Goal: Task Accomplishment & Management: Manage account settings

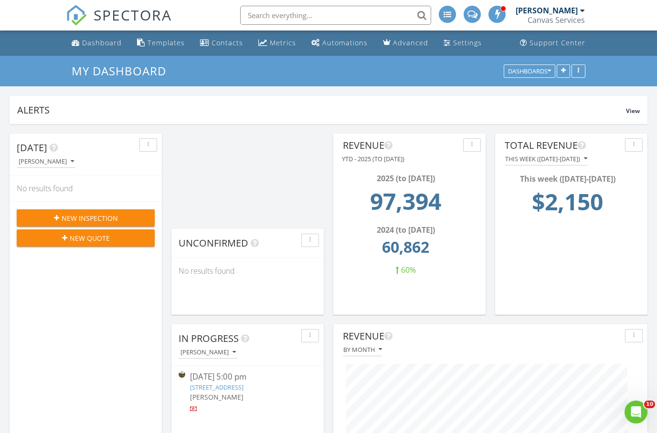
click at [120, 220] on div "New Inspection" at bounding box center [85, 218] width 123 height 10
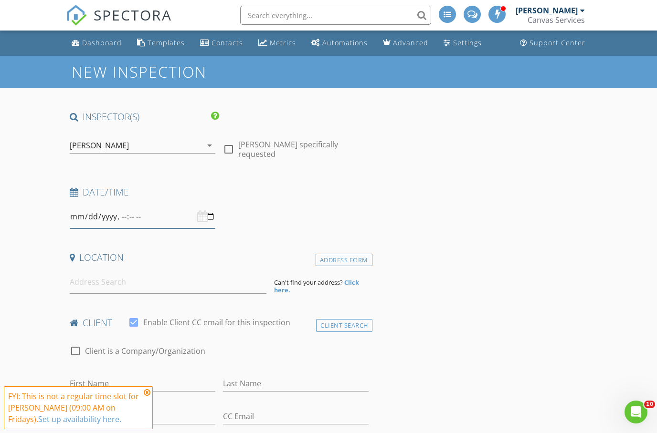
click at [116, 214] on input "datetime-local" at bounding box center [143, 216] width 146 height 23
click at [234, 289] on input at bounding box center [168, 282] width 197 height 23
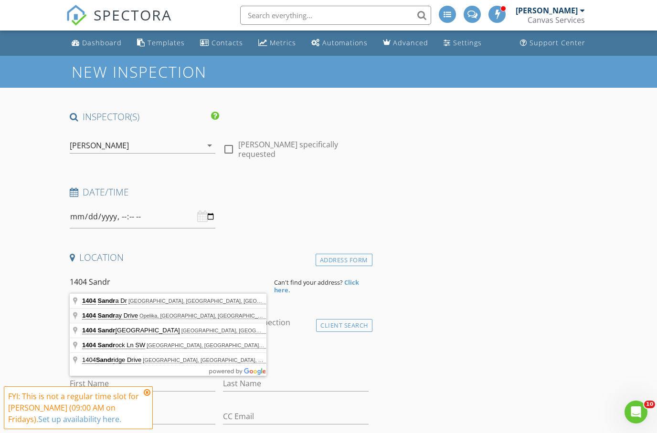
type input "1404 Sandray Drive, Opelika, AL, USA"
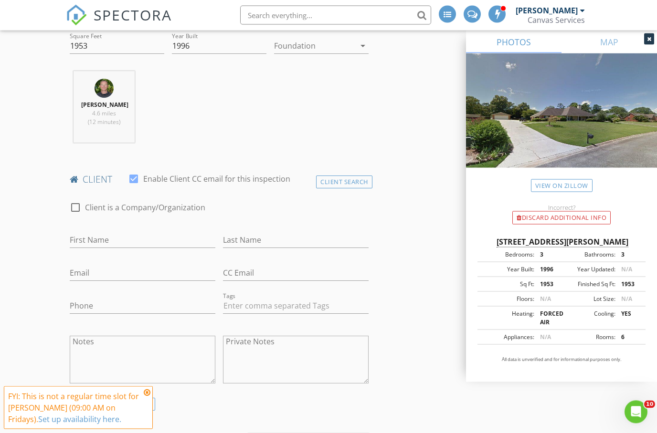
scroll to position [339, 0]
click at [116, 235] on input "First Name" at bounding box center [143, 240] width 146 height 16
type input "Bud & Patricia"
type input "Conci"
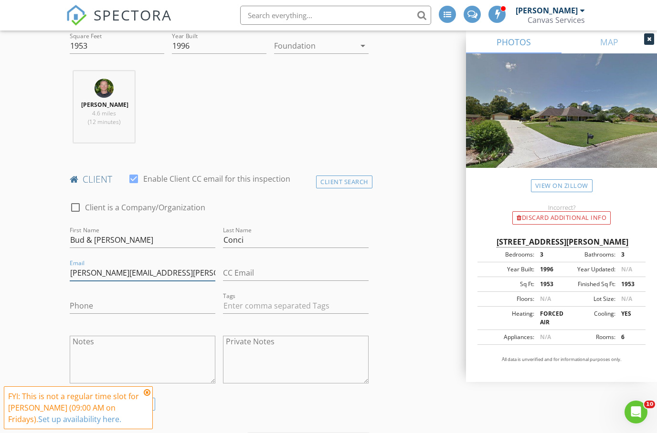
type input "patricia.conci@gmail.com"
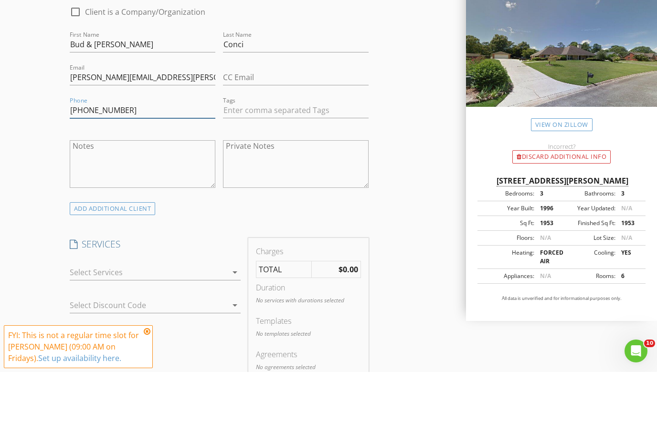
scroll to position [499, 0]
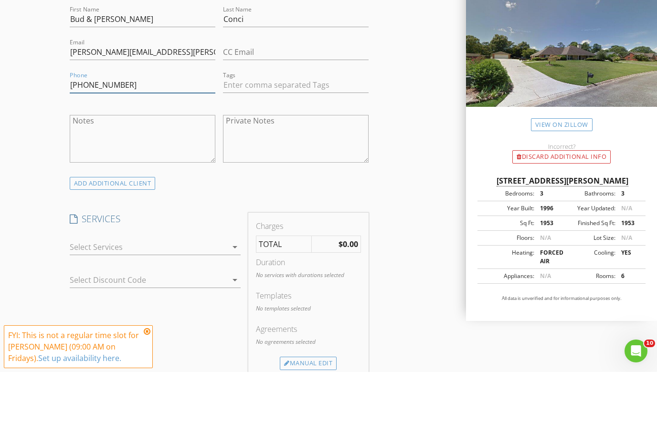
type input "205-914-1956"
click at [126, 301] on div at bounding box center [149, 308] width 158 height 15
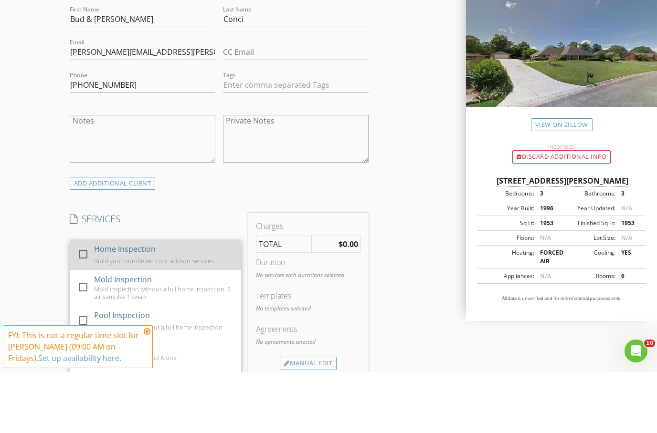
click at [127, 305] on div "Home Inspection" at bounding box center [125, 310] width 62 height 11
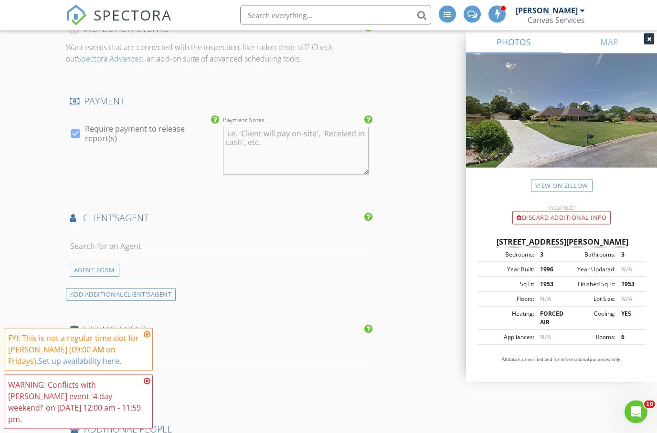
scroll to position [968, 0]
click at [231, 242] on input "text" at bounding box center [219, 247] width 299 height 16
type input "Kirb"
click at [202, 259] on li "Karol Kirby" at bounding box center [219, 267] width 298 height 27
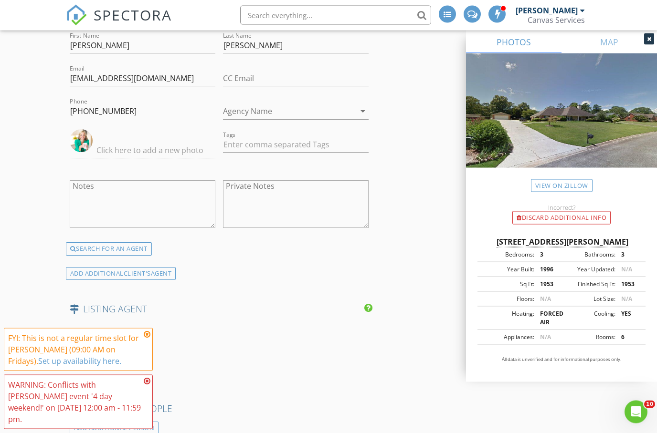
scroll to position [1171, 0]
click at [147, 338] on icon at bounding box center [147, 335] width 7 height 8
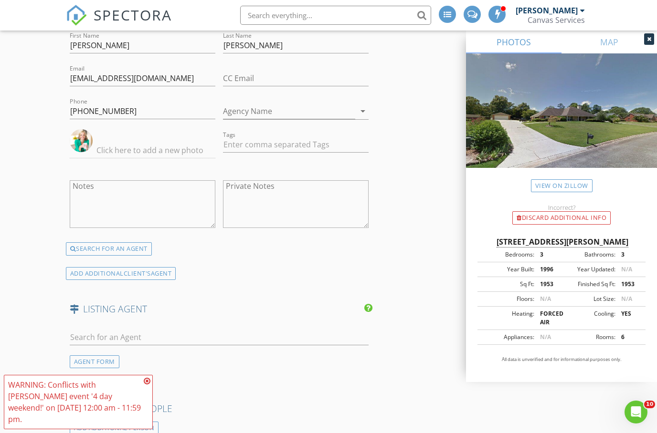
click at [147, 385] on icon at bounding box center [147, 382] width 7 height 8
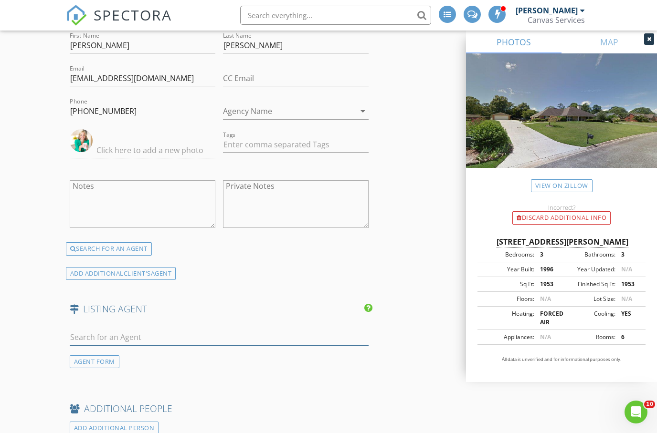
click at [179, 332] on input "text" at bounding box center [219, 338] width 299 height 16
type input "Bass"
click at [179, 346] on li "Natalie Bass EXP Realty" at bounding box center [219, 359] width 298 height 27
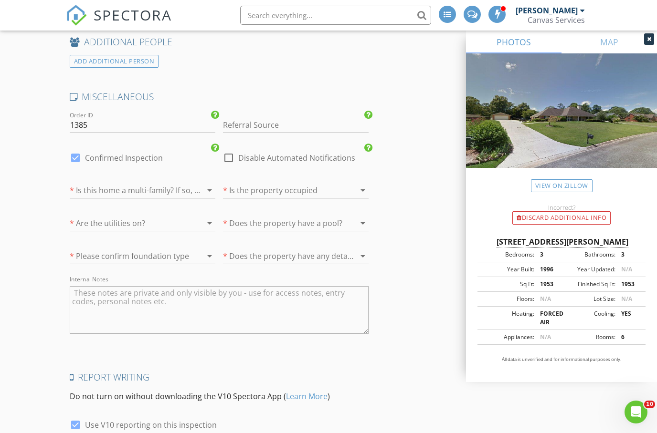
scroll to position [1731, 0]
click at [264, 250] on div at bounding box center [282, 257] width 119 height 15
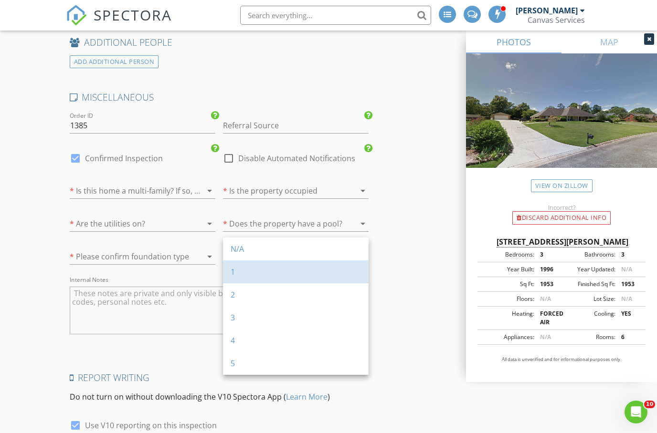
click at [255, 263] on div "1" at bounding box center [296, 272] width 130 height 23
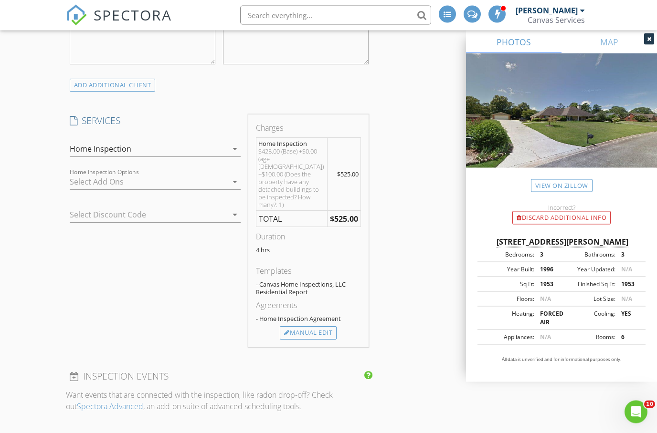
scroll to position [658, 0]
click at [190, 184] on div at bounding box center [149, 181] width 158 height 15
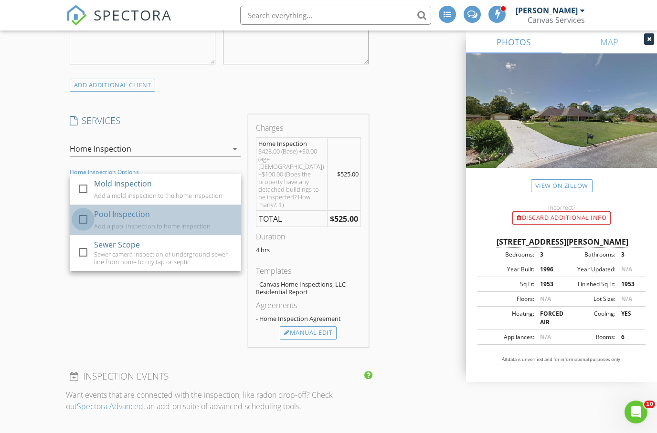
click at [85, 221] on div at bounding box center [83, 219] width 16 height 16
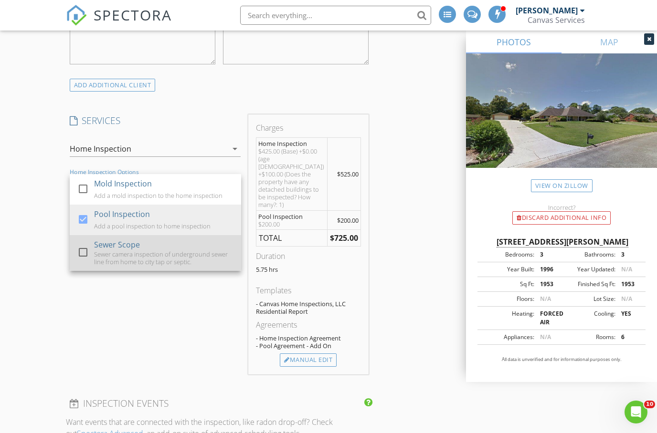
click at [80, 249] on div at bounding box center [83, 252] width 16 height 16
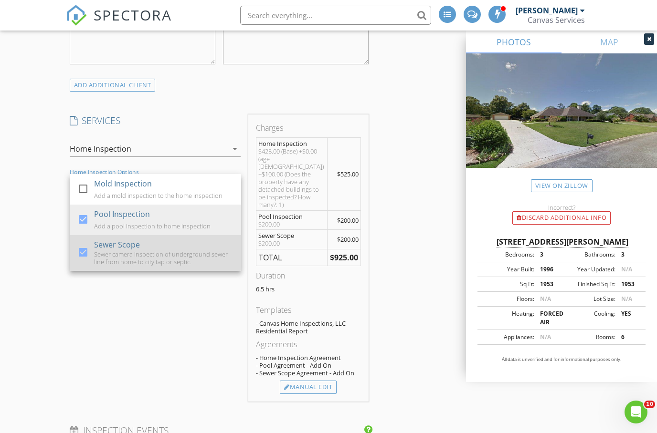
click at [83, 252] on div at bounding box center [83, 252] width 16 height 16
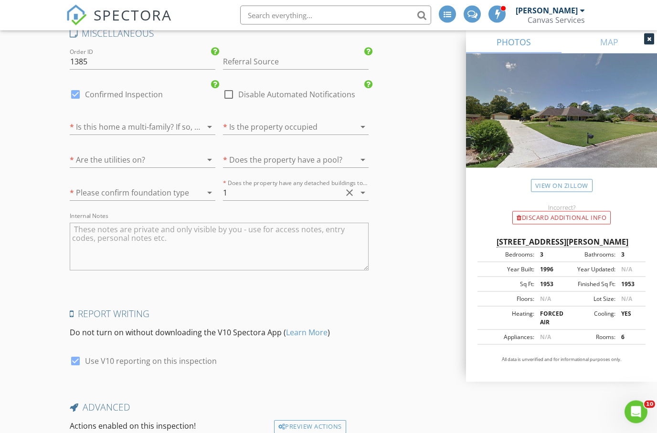
scroll to position [1882, 0]
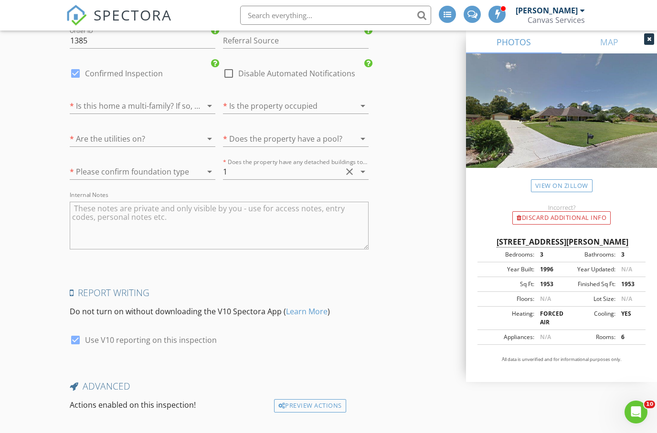
click at [195, 209] on textarea "Internal Notes" at bounding box center [219, 226] width 299 height 48
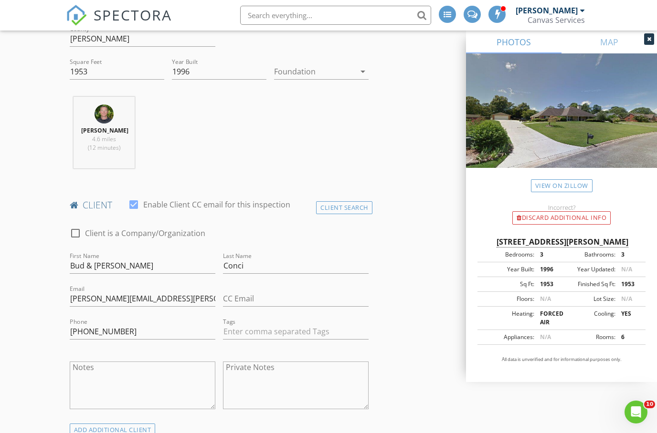
scroll to position [313, 0]
type textarea "Scope and locate drain for outbuilding."
click at [173, 296] on input "patricia.conci@gmail.com" at bounding box center [143, 300] width 146 height 16
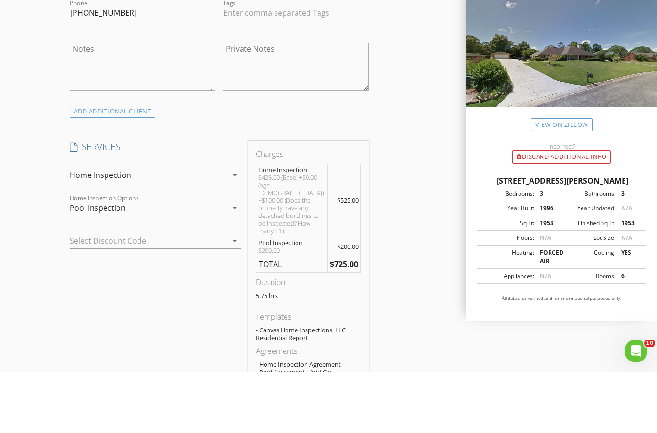
scroll to position [578, 0]
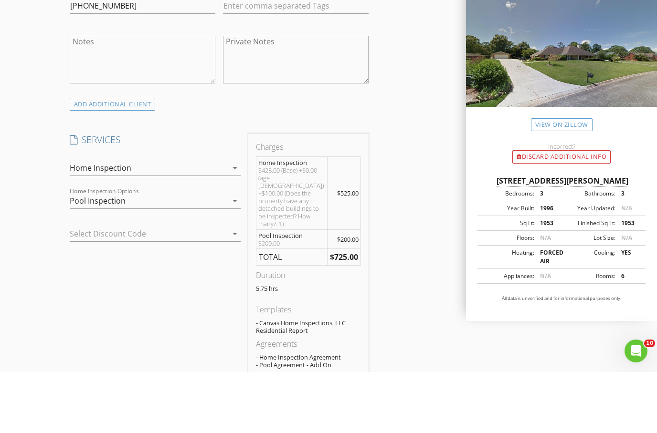
click at [224, 254] on div "Pool Inspection" at bounding box center [149, 261] width 158 height 15
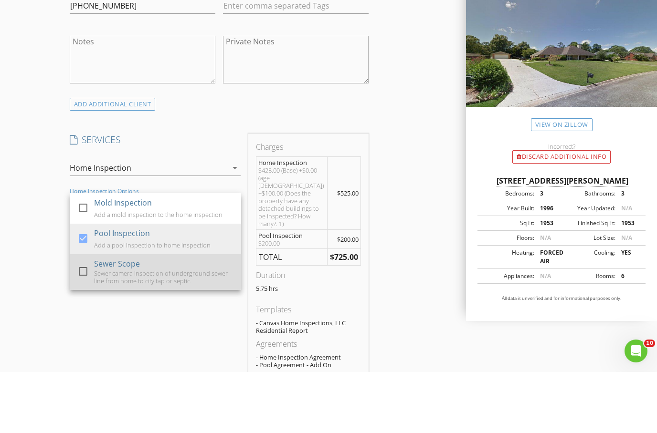
scroll to position [639, 0]
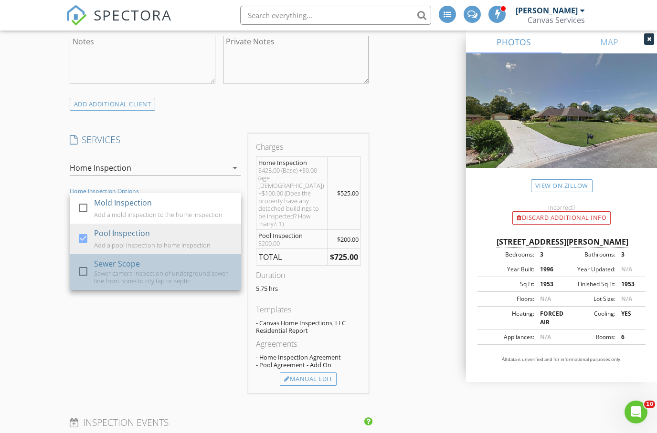
click at [169, 270] on div "Sewer camera inspection of underground sewer line from home to city tap or sept…" at bounding box center [163, 277] width 139 height 15
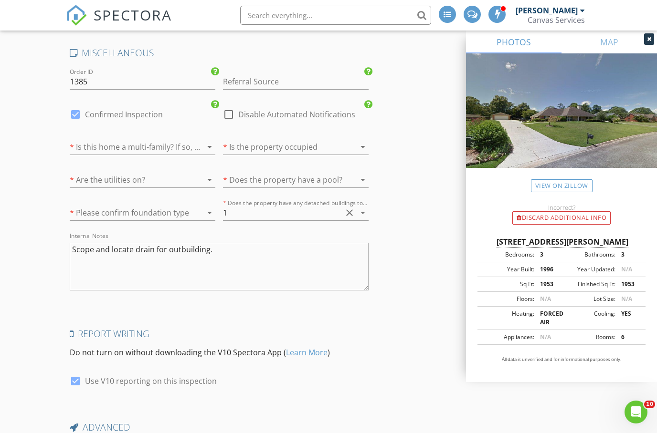
scroll to position [1909, 0]
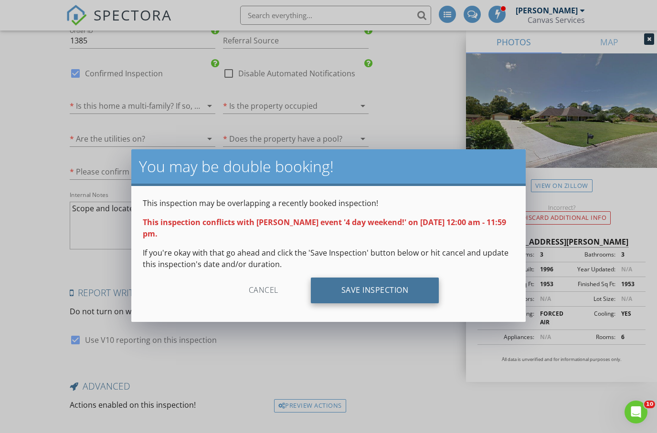
click at [355, 293] on div "Save Inspection" at bounding box center [375, 291] width 128 height 26
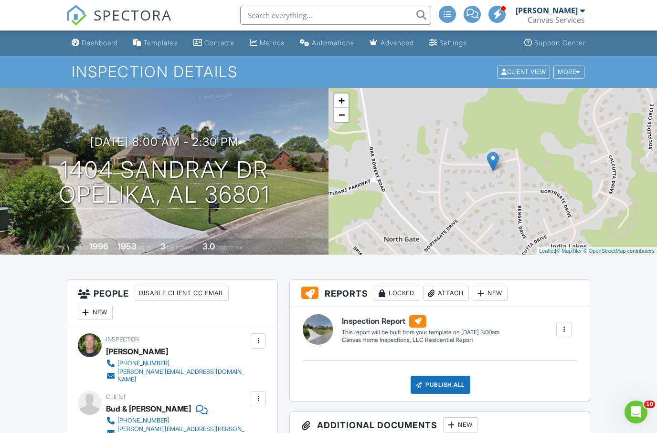
click at [501, 14] on span at bounding box center [498, 14] width 10 height 0
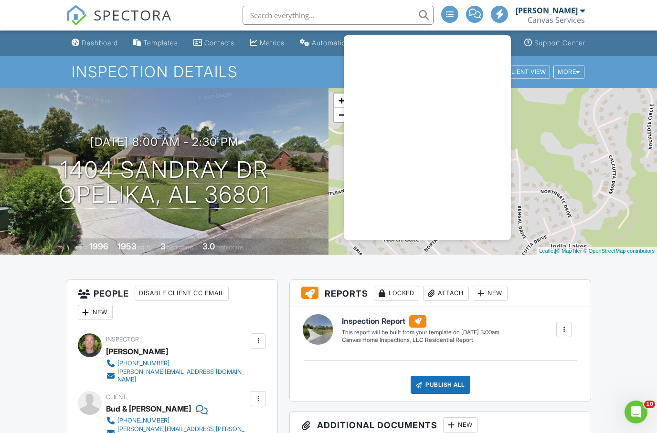
click at [152, 21] on span "SPECTORA" at bounding box center [133, 15] width 78 height 20
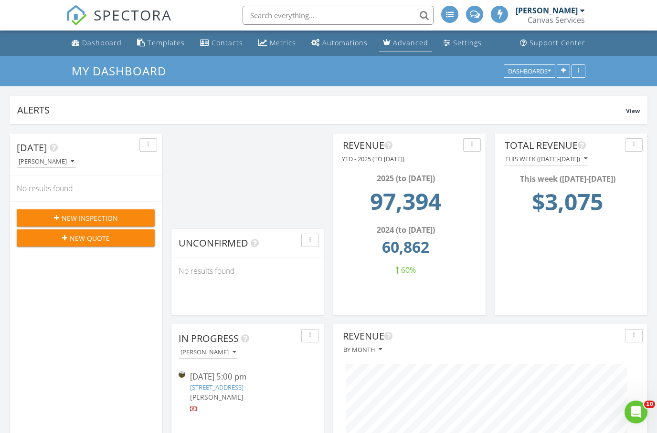
click at [428, 43] on li "Advanced" at bounding box center [405, 43] width 57 height 25
click at [445, 39] on link "Settings" at bounding box center [463, 43] width 46 height 18
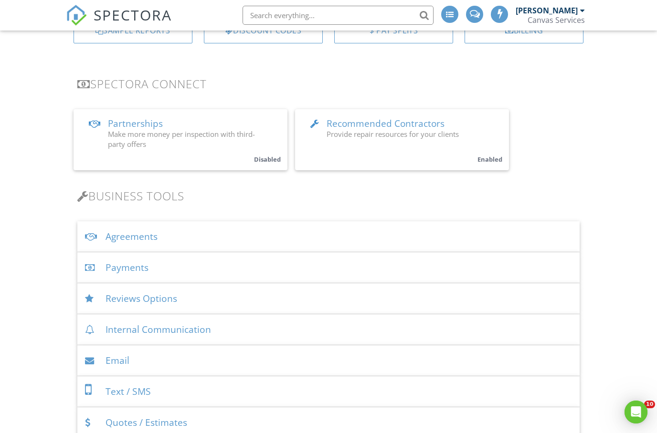
click at [140, 243] on div "Agreements" at bounding box center [328, 237] width 503 height 31
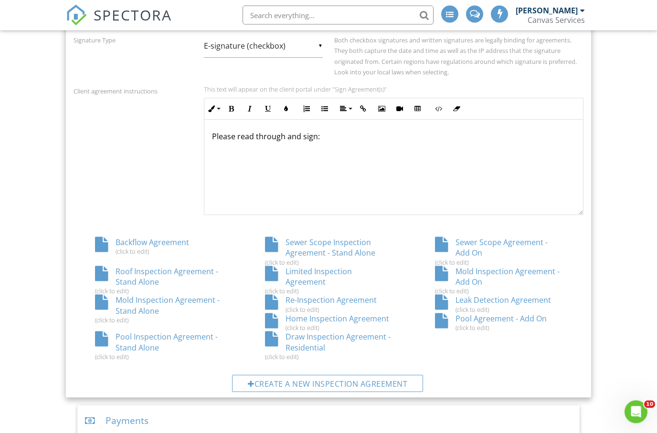
scroll to position [392, 0]
click at [344, 315] on div "Home Inspection Agreement (click to edit)" at bounding box center [328, 323] width 170 height 18
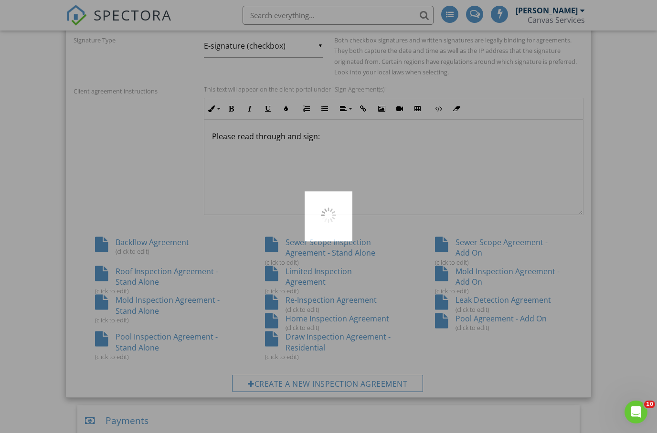
scroll to position [430, 0]
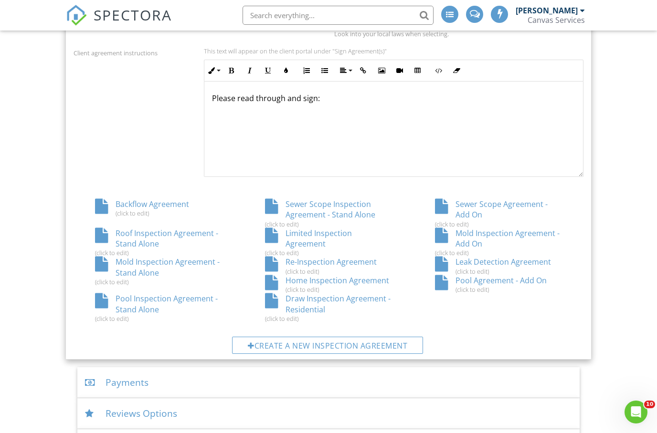
click at [323, 342] on div "Create a new inspection agreement" at bounding box center [327, 345] width 191 height 17
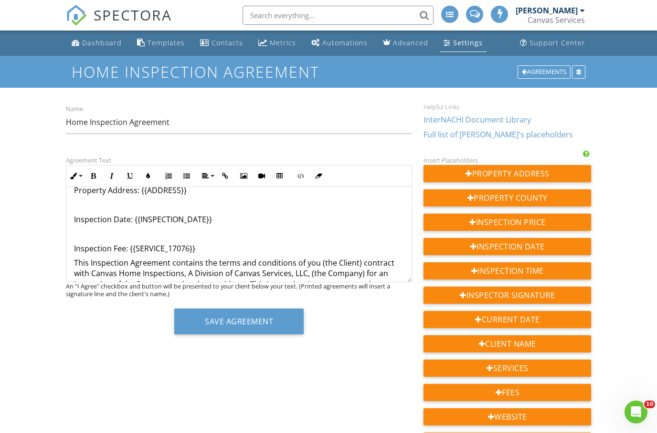
scroll to position [215, 0]
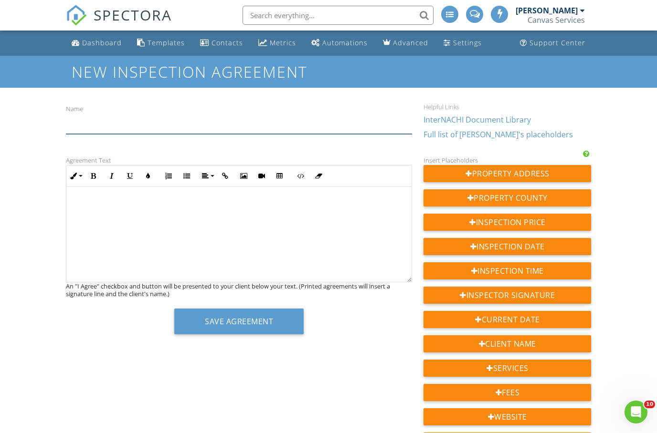
click at [317, 121] on input "Name" at bounding box center [239, 122] width 347 height 23
type input "Limited Commercial Inspection Agreement"
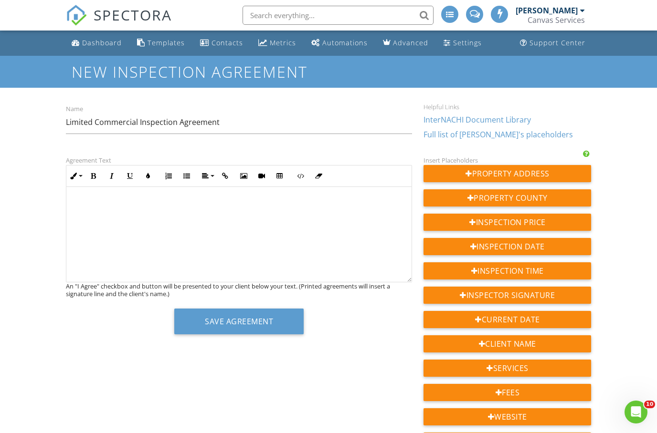
click at [267, 204] on p at bounding box center [239, 204] width 330 height 11
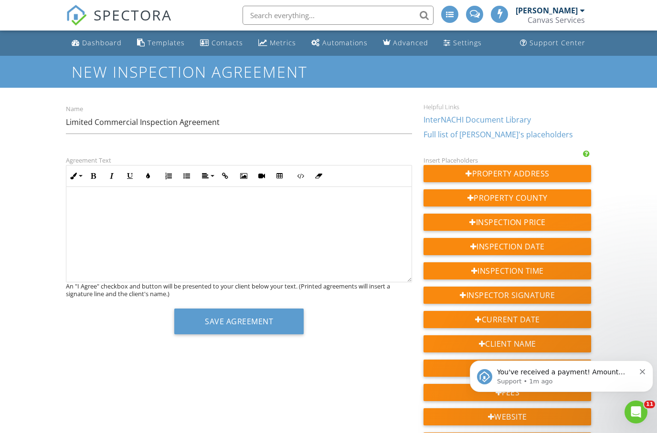
click at [162, 235] on div "​ ​" at bounding box center [239, 234] width 346 height 95
click at [106, 211] on div "​ ​" at bounding box center [239, 234] width 346 height 95
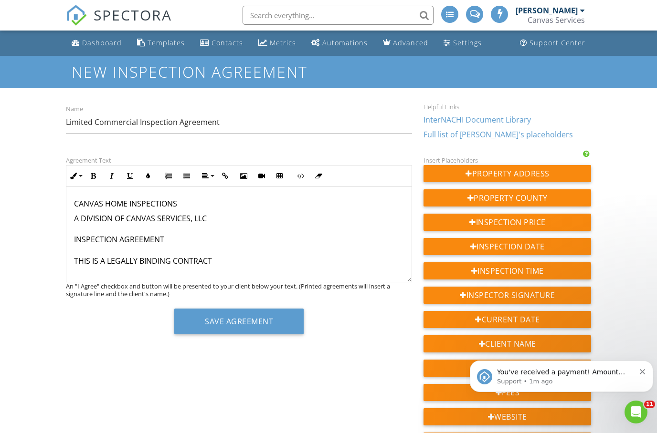
click at [128, 216] on p "A DIVISION OF CANVAS SERVICES, LLC INSPECTION AGREEMENT THIS IS A LEGALLY BINDI…" at bounding box center [239, 245] width 330 height 64
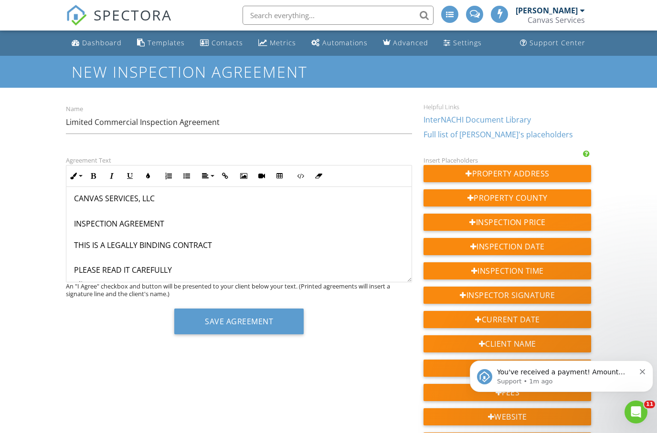
scroll to position [8, 0]
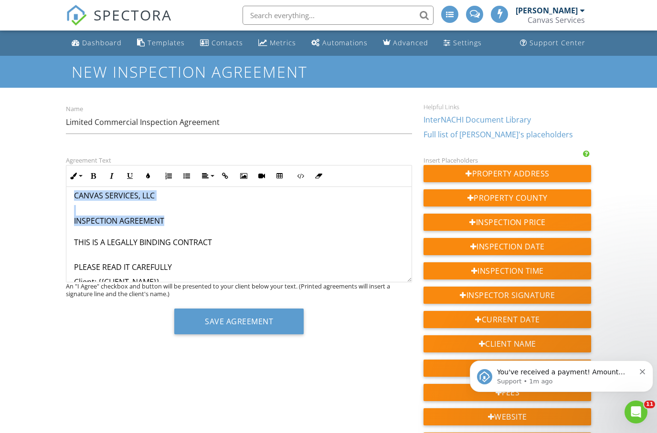
drag, startPoint x: 169, startPoint y: 215, endPoint x: 68, endPoint y: 191, distance: 103.5
click at [213, 173] on button "Align" at bounding box center [207, 176] width 18 height 18
drag, startPoint x: 163, startPoint y: 226, endPoint x: 138, endPoint y: 208, distance: 31.1
click at [138, 208] on p "INSPECTION AGREEMENT ​ THIS IS A LEGALLY BINDING CONTRACT" at bounding box center [239, 231] width 330 height 53
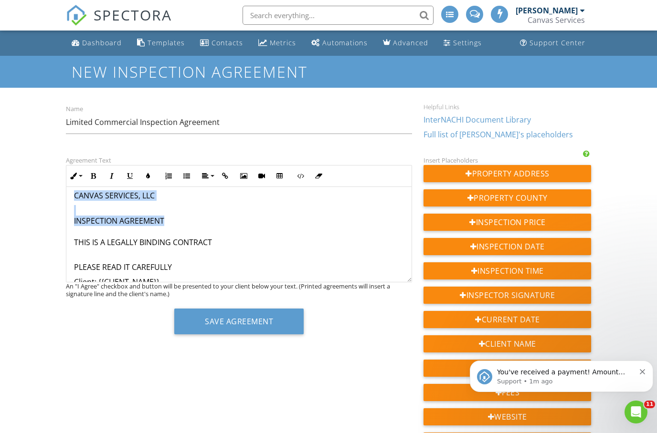
drag, startPoint x: 164, startPoint y: 221, endPoint x: 72, endPoint y: 195, distance: 95.8
click at [86, 216] on p "INSPECTION AGREEMENT ​ THIS IS A LEGALLY BINDING CONTRACT" at bounding box center [239, 231] width 330 height 53
click at [166, 221] on p "INSPECTION AGREEMENT ​ THIS IS A LEGALLY BINDING CONTRACT" at bounding box center [239, 231] width 330 height 53
click at [74, 220] on p "INSPECTION AGREEMENT ​ THIS IS A LEGALLY BINDING CONTRACT" at bounding box center [239, 231] width 330 height 53
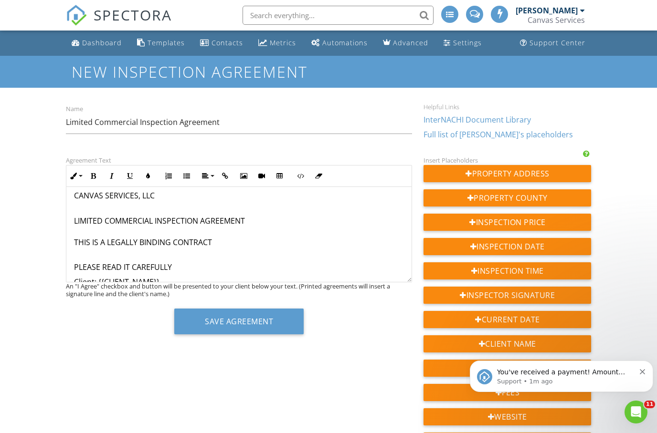
click at [237, 234] on p "LIMITED COMMERCIAL INSPECTION AGREEMENT ​ THIS IS A LEGALLY BINDING CONTRACT" at bounding box center [239, 231] width 330 height 53
click at [186, 264] on p "PLEASE READ IT CAREFULLY" at bounding box center [239, 267] width 330 height 11
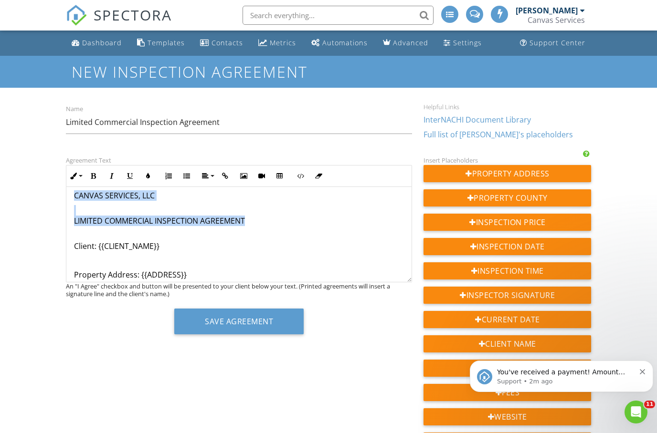
drag, startPoint x: 250, startPoint y: 220, endPoint x: 74, endPoint y: 194, distance: 178.0
click at [211, 177] on button "Align" at bounding box center [207, 176] width 18 height 18
click at [213, 174] on button "Align" at bounding box center [207, 176] width 18 height 18
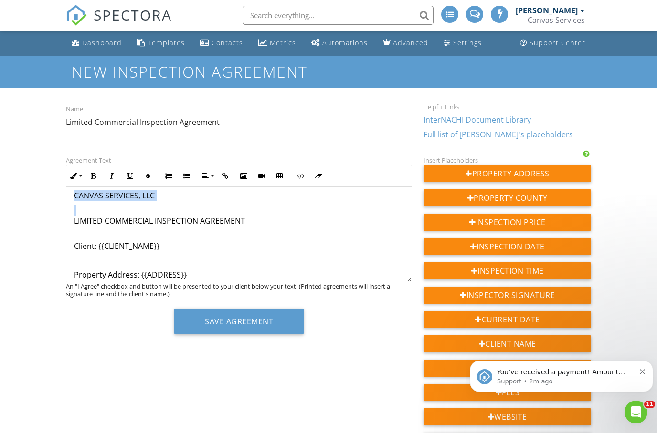
click at [207, 179] on button "Align" at bounding box center [207, 176] width 18 height 18
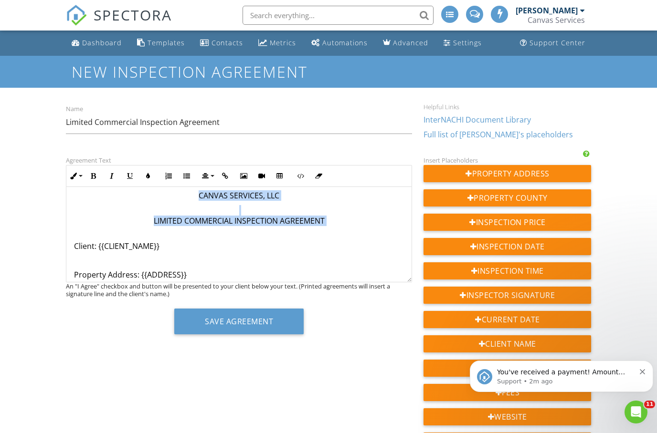
click at [394, 142] on div "Name Limited Commercial Inspection Agreement" at bounding box center [239, 124] width 358 height 42
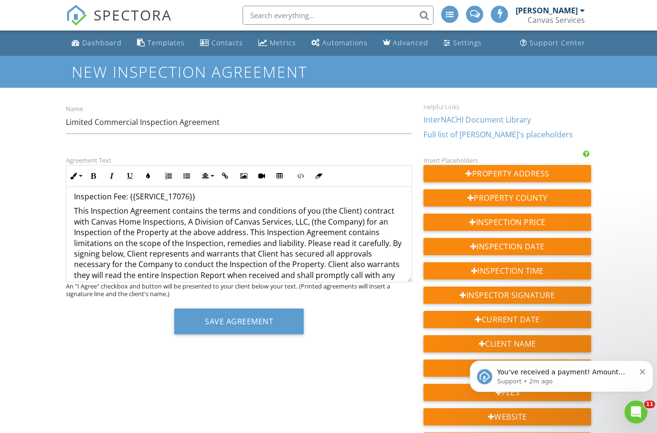
scroll to position [145, 0]
drag, startPoint x: 75, startPoint y: 204, endPoint x: 207, endPoint y: 261, distance: 143.0
click at [211, 262] on p "This Inspection Agreement contains the terms and conditions of you (the Client)…" at bounding box center [239, 263] width 330 height 117
click at [235, 254] on p "This Inspection Agreement contains the terms and conditions of you (the Client)…" at bounding box center [239, 263] width 330 height 117
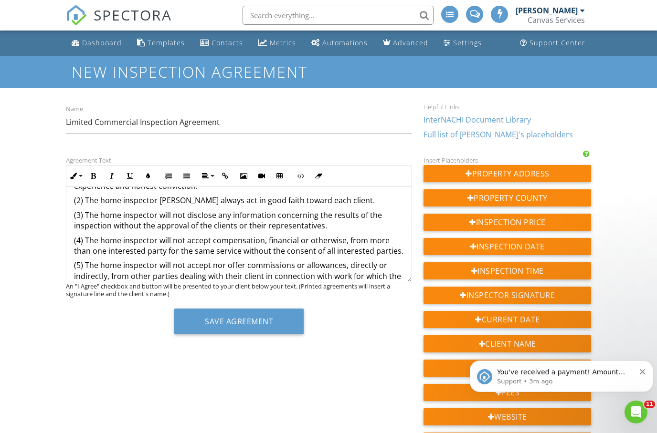
scroll to position [6919, 0]
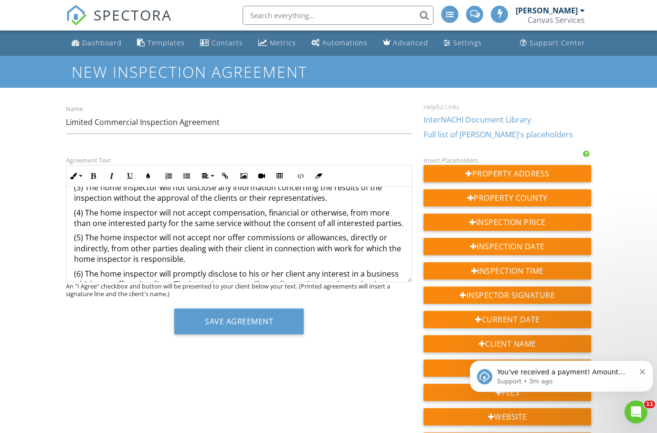
drag, startPoint x: 74, startPoint y: 250, endPoint x: 229, endPoint y: 295, distance: 162.1
click at [229, 295] on div "Agreement Text Inline Style XLarge Large Normal Small Light Small/Light Bold It…" at bounding box center [239, 248] width 358 height 187
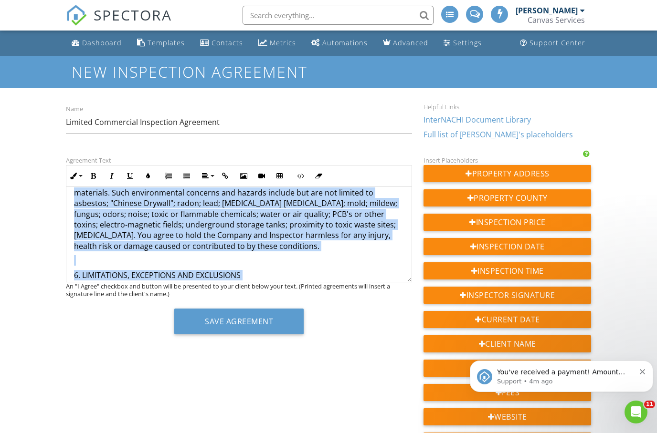
scroll to position [1196, 0]
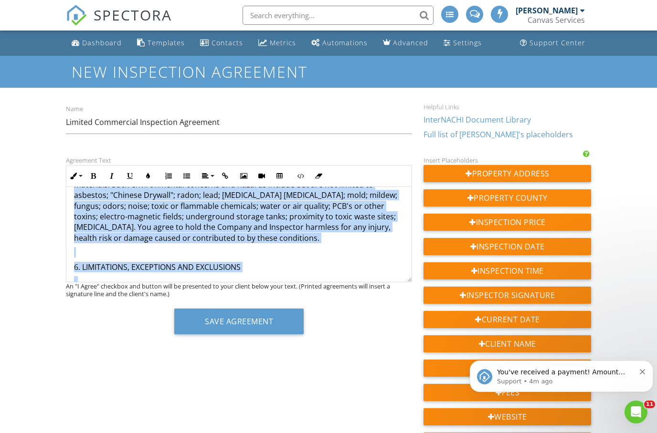
drag, startPoint x: 75, startPoint y: 227, endPoint x: 178, endPoint y: 298, distance: 124.9
click at [178, 298] on div "Agreement Text Inline Style XLarge Large Normal Small Light Small/Light Bold It…" at bounding box center [239, 248] width 358 height 187
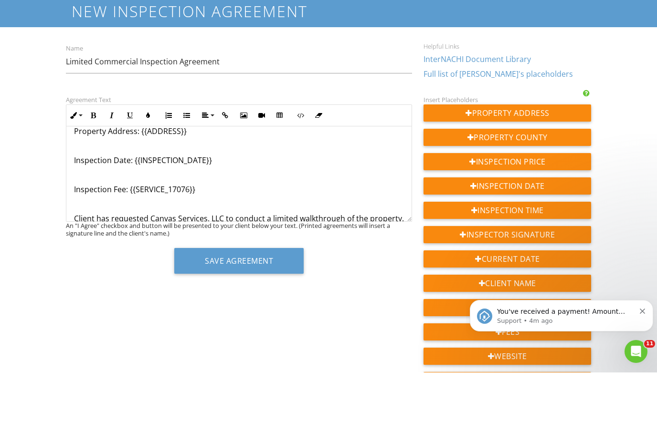
scroll to position [113, 0]
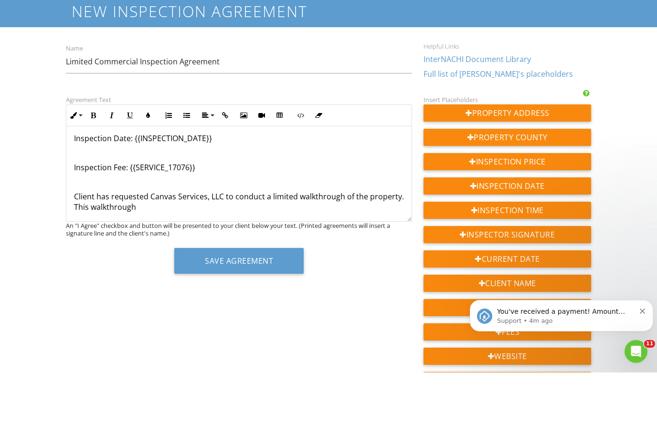
click at [341, 252] on p "Client has requested Canvas Services, LLC to conduct a limited walkthrough of t…" at bounding box center [239, 262] width 330 height 21
click at [196, 211] on div "CANVAS SERVICES, LLC LIMITED COMMERCIAL INSPECTION AGREEMENT Client: {{CLIENT_N…" at bounding box center [239, 179] width 346 height 211
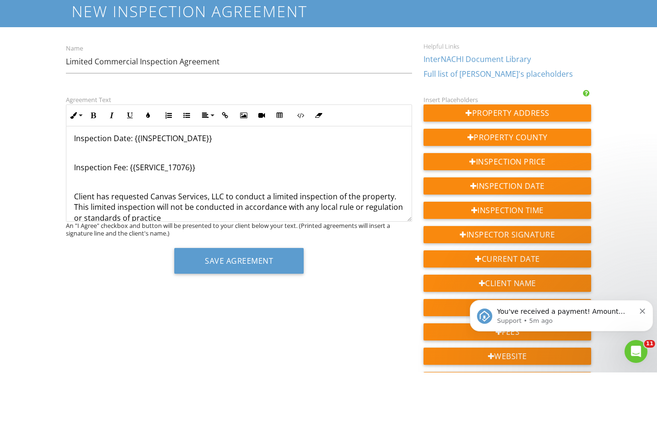
click at [334, 252] on p "Client has requested Canvas Services, LLC to conduct a limited inspection of th…" at bounding box center [239, 268] width 330 height 32
drag, startPoint x: 349, startPoint y: 215, endPoint x: 177, endPoint y: 208, distance: 172.0
click at [177, 252] on p "Client has requested Canvas Services, LLC to conduct a limited inspection of th…" at bounding box center [239, 268] width 330 height 32
click at [156, 252] on p "Client has requested Canvas Services, LLC to conduct a limited inspection of th…" at bounding box center [239, 268] width 330 height 32
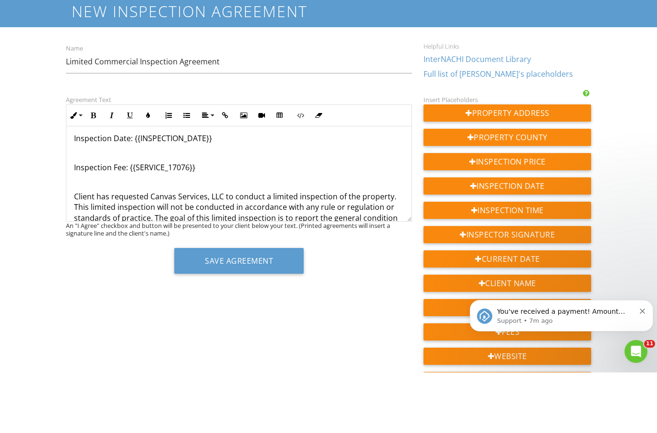
scroll to position [123, 0]
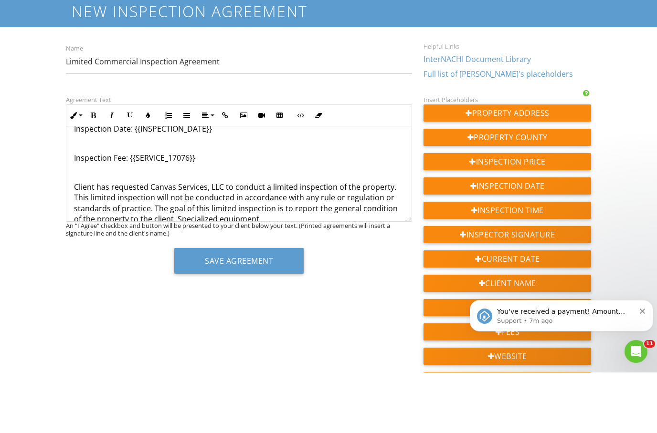
click at [356, 243] on p "Client has requested Canvas Services, LLC to conduct a limited inspection of th…" at bounding box center [239, 264] width 330 height 43
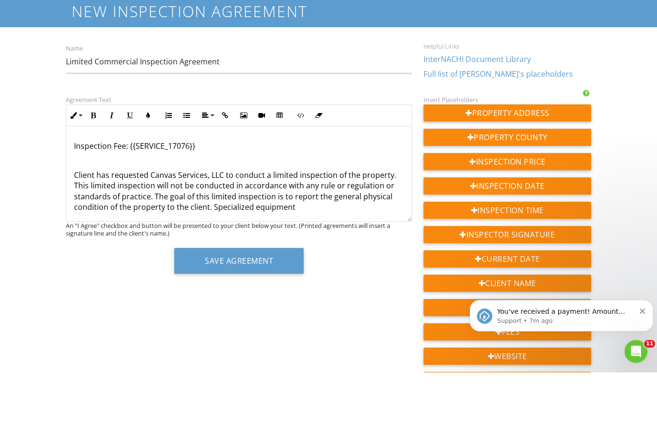
scroll to position [134, 0]
click at [303, 231] on p "Client has requested Canvas Services, LLC to conduct a limited inspection of th…" at bounding box center [239, 252] width 330 height 43
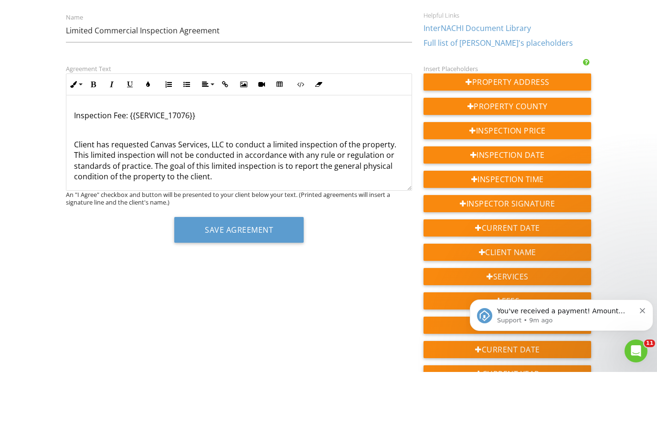
scroll to position [40, 0]
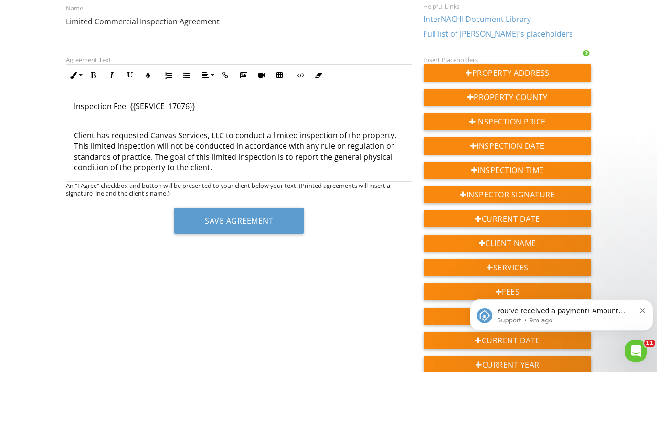
click at [642, 310] on icon "Dismiss notification" at bounding box center [642, 310] width 5 height 5
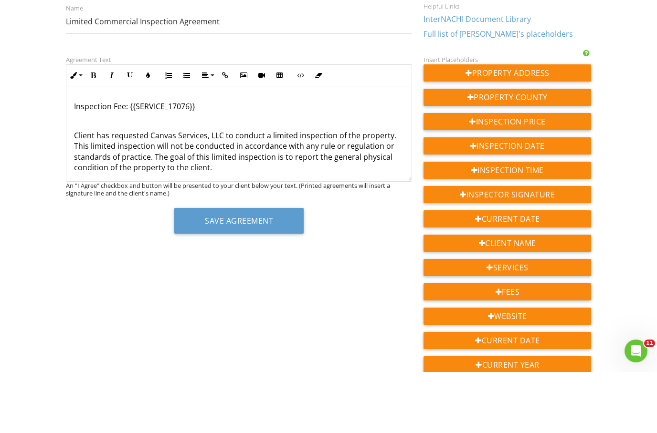
scroll to position [101, 0]
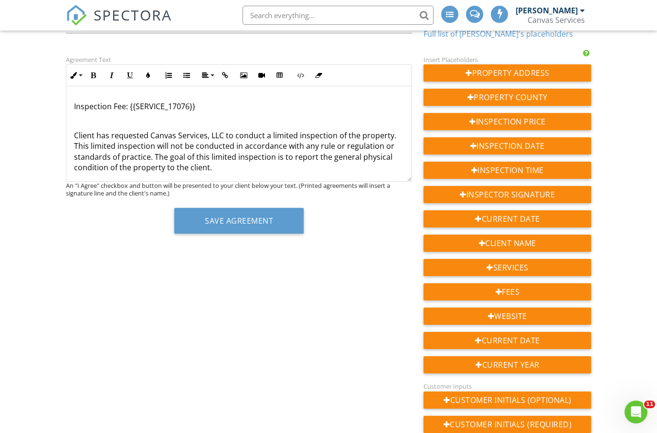
click at [279, 164] on p "Client has requested Canvas Services, LLC to conduct a limited inspection of th…" at bounding box center [239, 151] width 330 height 43
click at [183, 155] on p "Client has requested Canvas Services, LLC to conduct a limited inspection of th…" at bounding box center [239, 151] width 330 height 43
click at [292, 162] on p "Client has requested Canvas Services, LLC to conduct a limited inspection of th…" at bounding box center [239, 151] width 330 height 43
click at [275, 175] on div "CANVAS SERVICES, LLC LIMITED COMMERCIAL INSPECTION AGREEMENT Client: {{CLIENT_N…" at bounding box center [239, 68] width 346 height 232
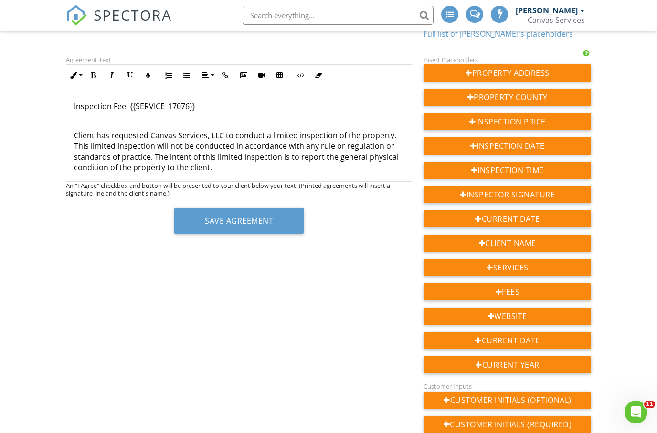
click at [263, 164] on p "Client has requested Canvas Services, LLC to conduct a limited inspection of th…" at bounding box center [239, 151] width 330 height 43
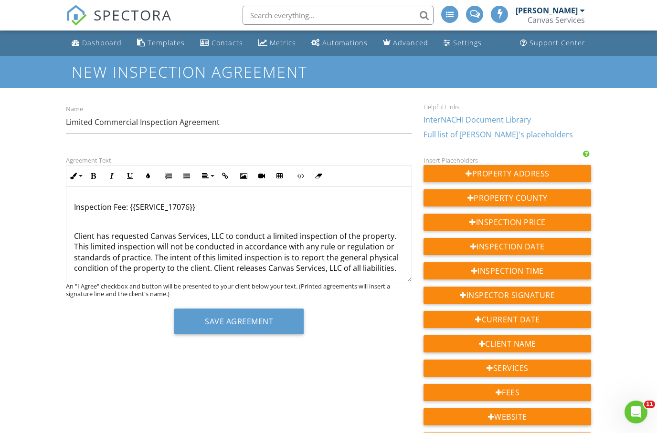
click at [209, 268] on p "Client has requested Canvas Services, LLC to conduct a limited inspection of th…" at bounding box center [239, 252] width 330 height 43
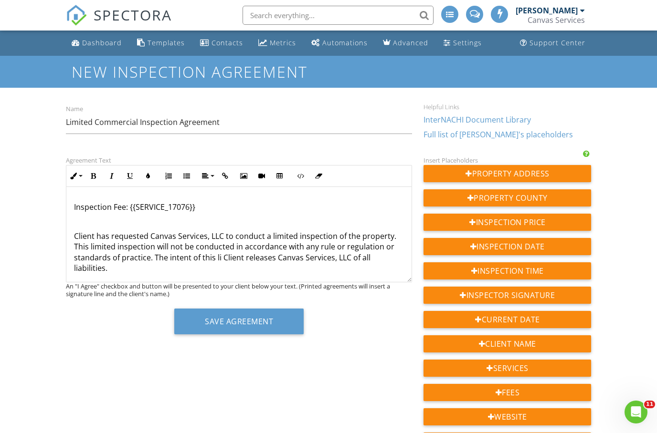
scroll to position [124, 0]
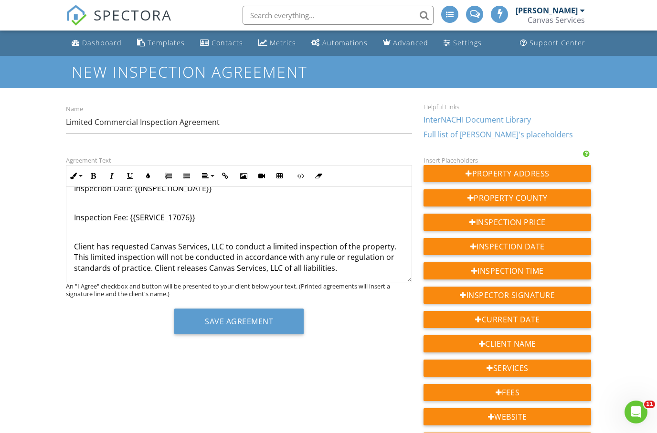
click at [358, 274] on div "CANVAS SERVICES, LLC LIMITED COMMERCIAL INSPECTION AGREEMENT Client: {{CLIENT_N…" at bounding box center [239, 174] width 346 height 222
click at [267, 317] on button "Save Agreement" at bounding box center [238, 322] width 129 height 26
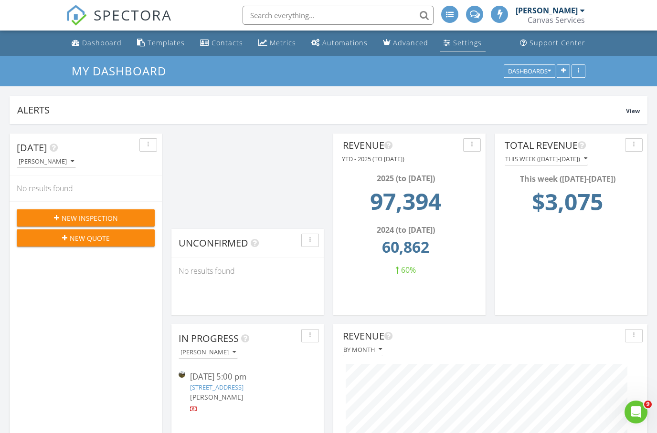
click at [458, 47] on div "Settings" at bounding box center [467, 42] width 29 height 9
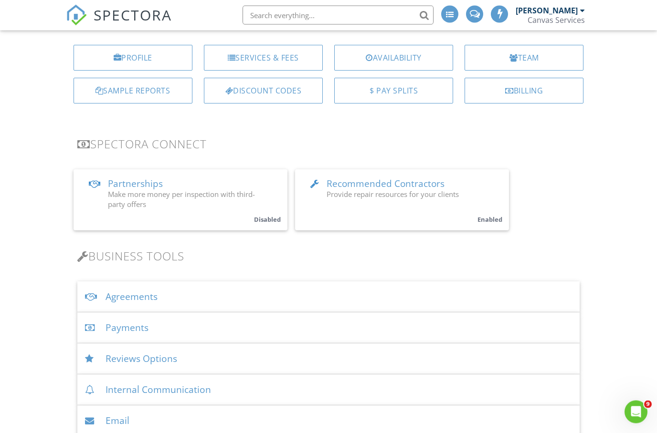
scroll to position [102, 0]
click at [154, 303] on div "Agreements" at bounding box center [328, 297] width 503 height 31
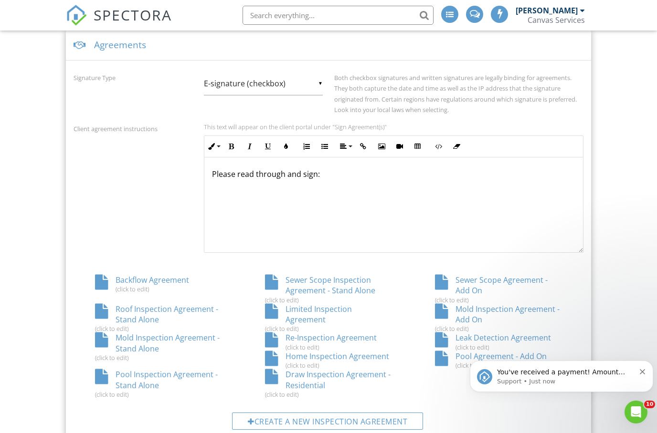
scroll to position [356, 0]
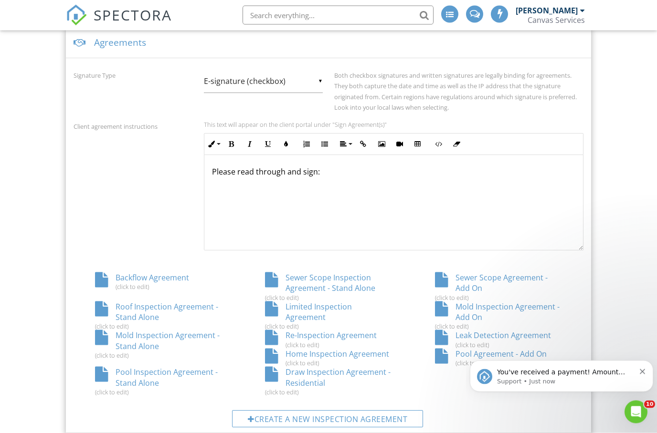
click at [328, 353] on div "Home Inspection Agreement (click to edit)" at bounding box center [328, 358] width 170 height 18
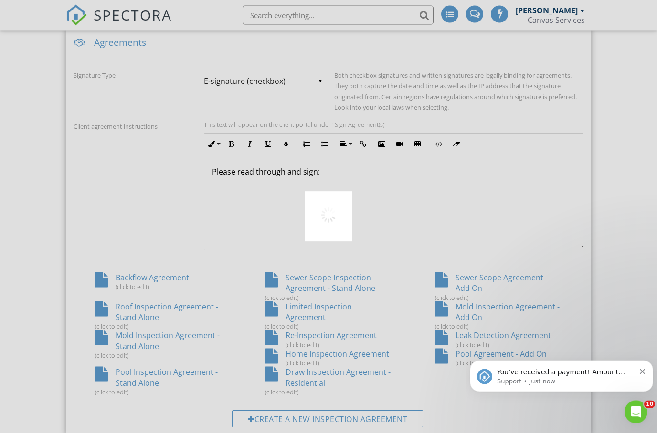
scroll to position [357, 0]
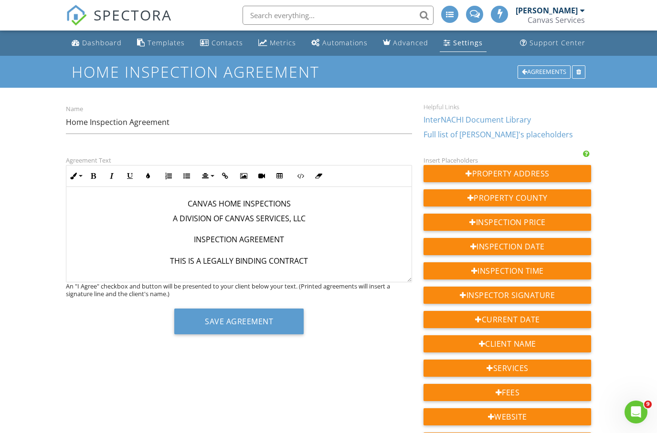
drag, startPoint x: 188, startPoint y: 198, endPoint x: 243, endPoint y: 269, distance: 90.1
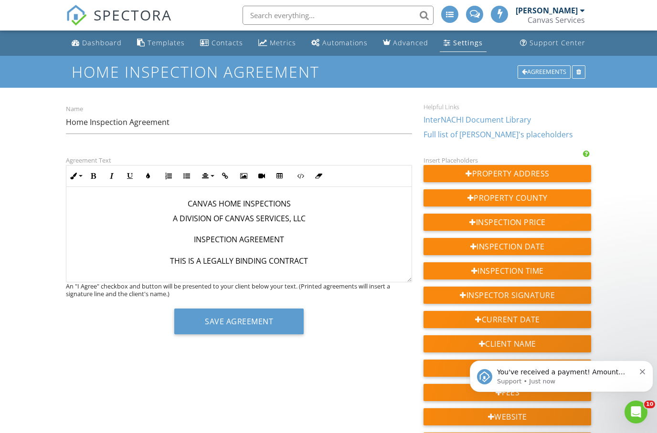
click at [212, 214] on p "A DIVISION OF CANVAS SERVICES, LLC INSPECTION AGREEMENT THIS IS A LEGALLY BINDI…" at bounding box center [239, 245] width 330 height 64
click at [191, 203] on p "CANVAS HOME INSPECTIONS" at bounding box center [239, 204] width 330 height 11
click at [362, 231] on p "A DIVISION OF CANVAS SERVICES, LLC INSPECTION AGREEMENT THIS IS A LEGALLY BINDI…" at bounding box center [239, 245] width 330 height 64
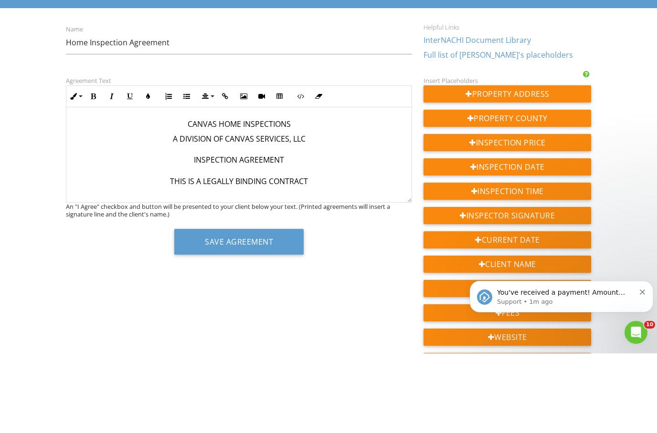
scroll to position [19, 0]
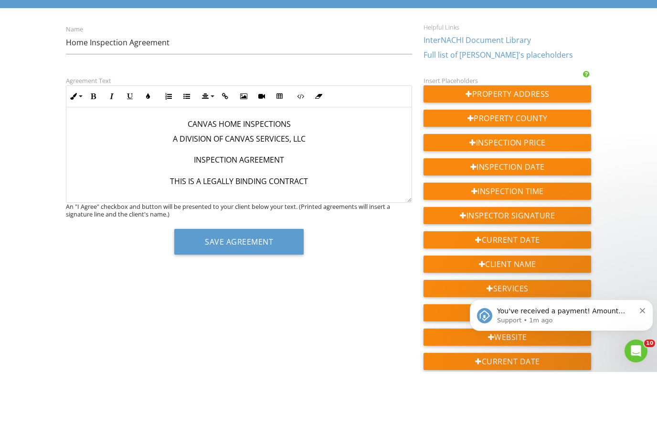
copy div "LOREMI DOLO SITAMETCONS A ELITSEDD EI TEMPOR INCIDIDU, UTL ETDOLOREMA ALIQUAENI…"
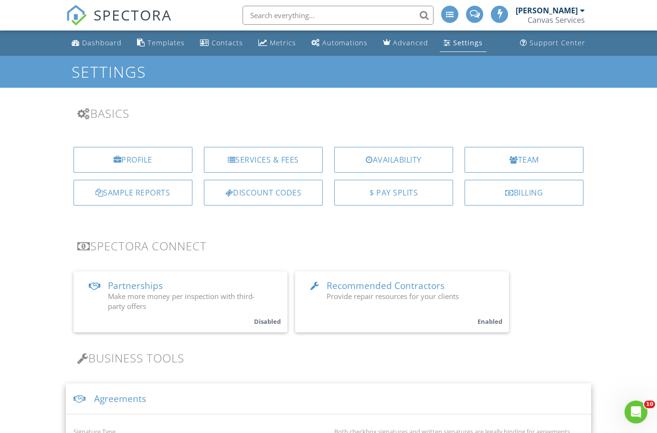
click at [285, 163] on div "Services & Fees" at bounding box center [263, 160] width 119 height 26
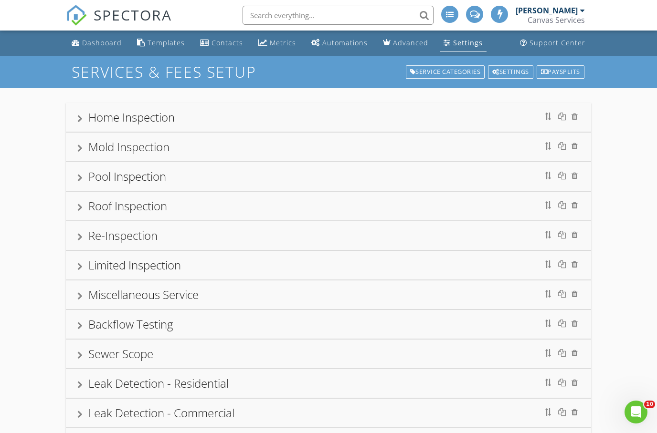
click at [79, 265] on div at bounding box center [79, 267] width 5 height 8
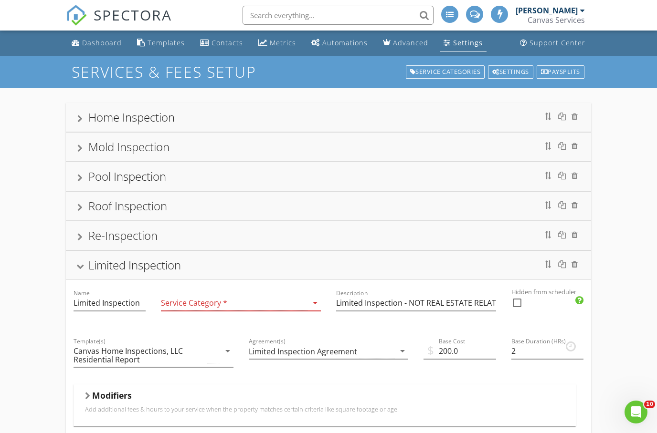
click at [79, 265] on div at bounding box center [80, 266] width 8 height 5
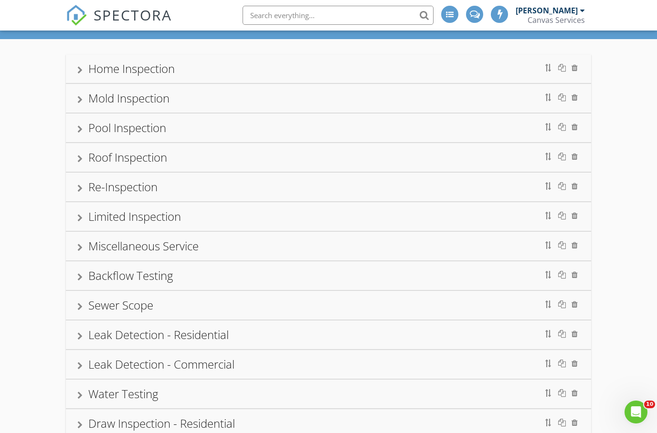
scroll to position [71, 0]
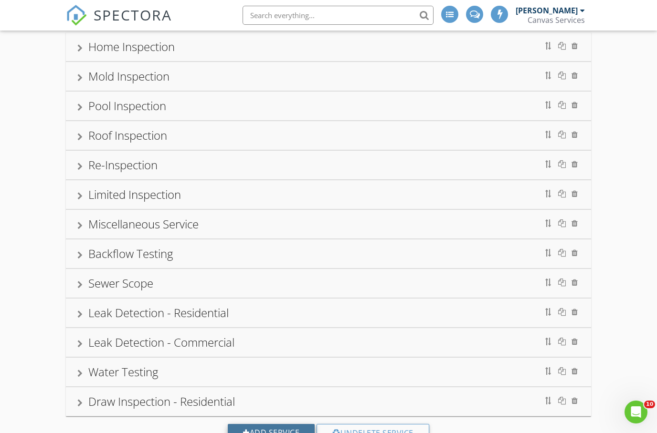
click at [289, 433] on div "Add Service" at bounding box center [271, 432] width 87 height 17
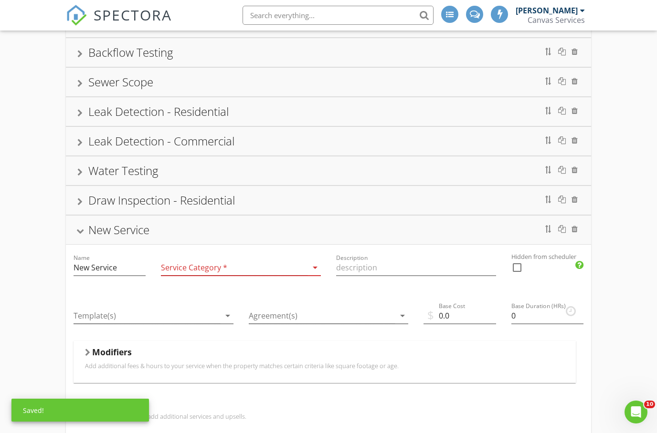
scroll to position [279, 0]
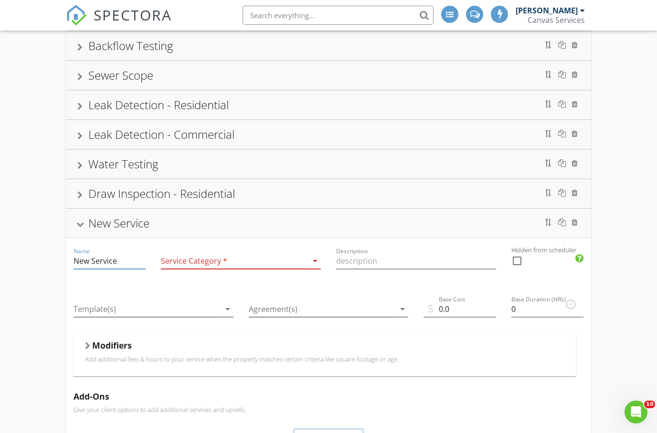
click at [116, 264] on input "New Service" at bounding box center [110, 261] width 72 height 16
type input "N"
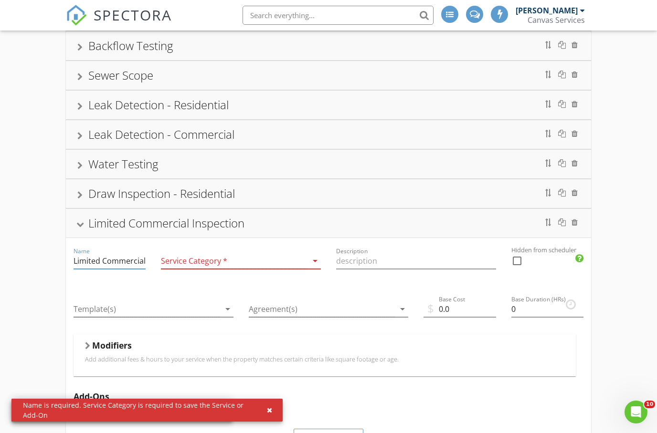
type input "Limited Commercial Inspection"
click at [190, 266] on div at bounding box center [234, 261] width 147 height 16
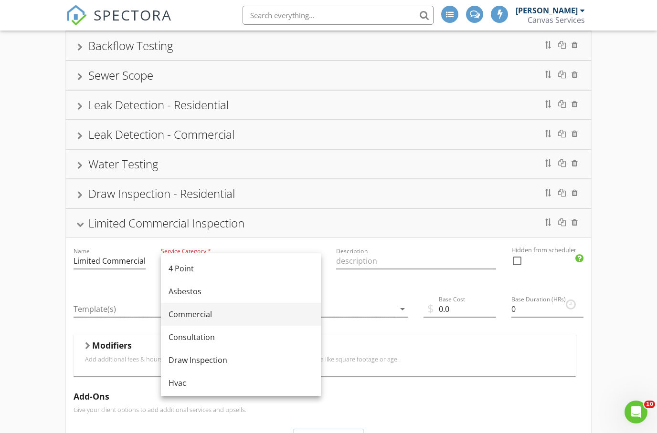
scroll to position [0, 0]
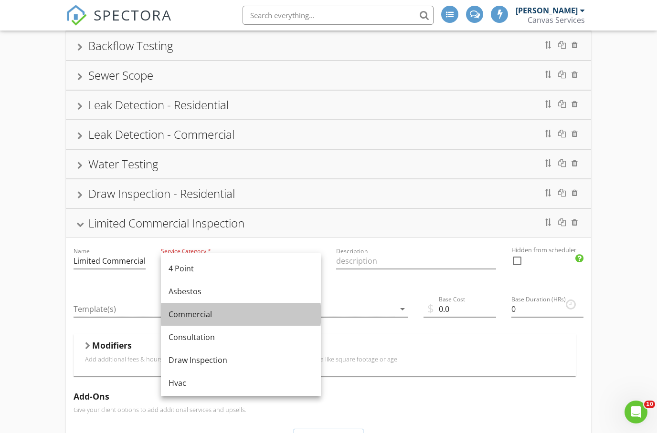
click at [233, 319] on div "Commercial" at bounding box center [241, 314] width 145 height 11
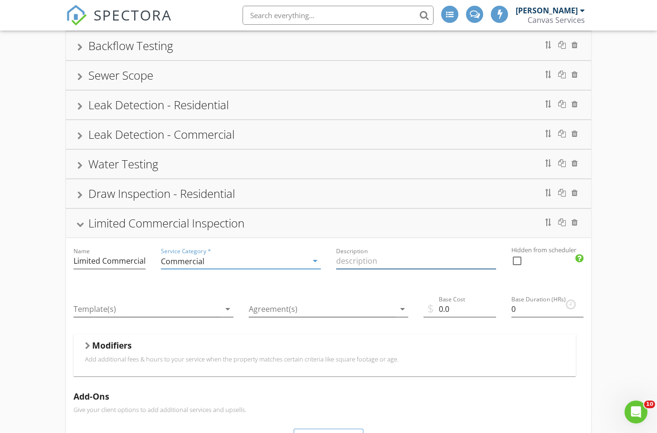
click at [365, 262] on input "Description" at bounding box center [416, 261] width 160 height 16
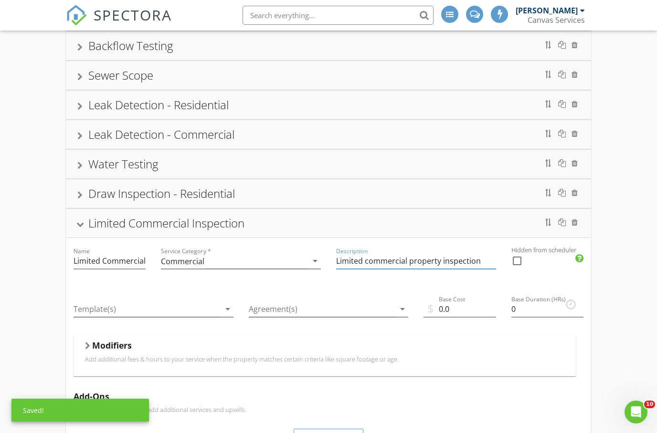
type input "Limited commercial property inspection"
click at [513, 260] on div at bounding box center [517, 261] width 16 height 16
checkbox input "true"
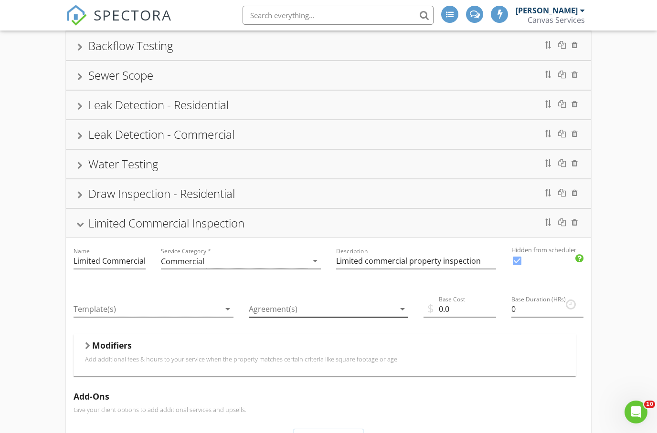
click at [295, 313] on div at bounding box center [322, 310] width 147 height 16
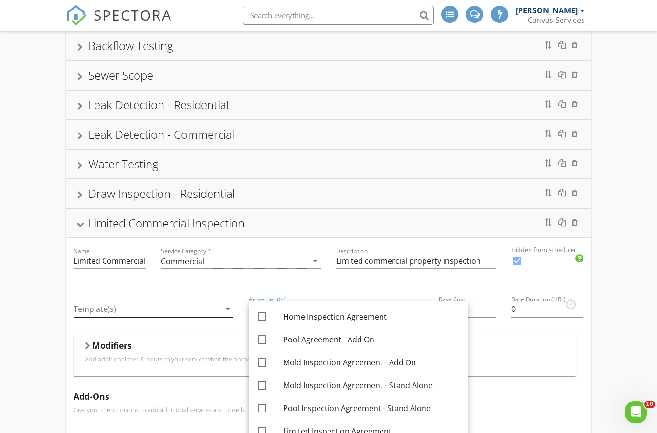
click at [223, 311] on icon "arrow_drop_down" at bounding box center [227, 309] width 11 height 11
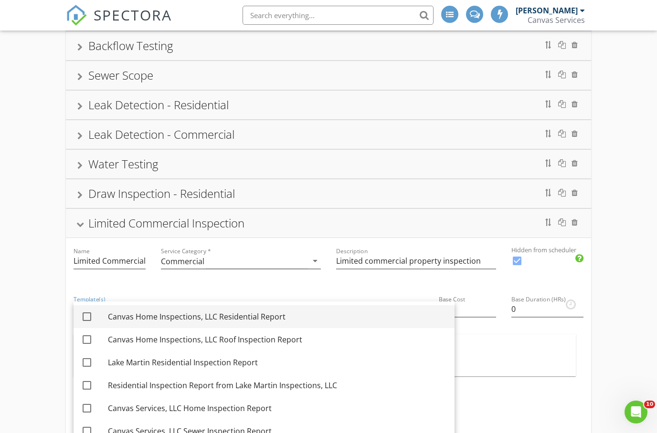
click at [215, 316] on div "Canvas Home Inspections, LLC Residential Report" at bounding box center [277, 316] width 339 height 11
checkbox input "true"
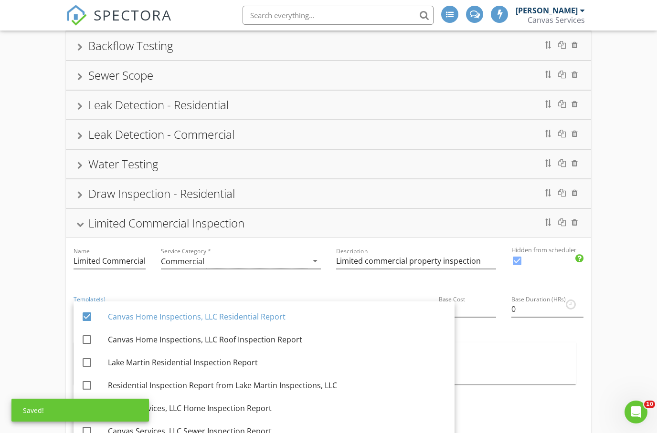
click at [621, 303] on div "Home Inspection Mold Inspection Pool Inspection Roof Inspection Re-Inspection L…" at bounding box center [328, 231] width 657 height 845
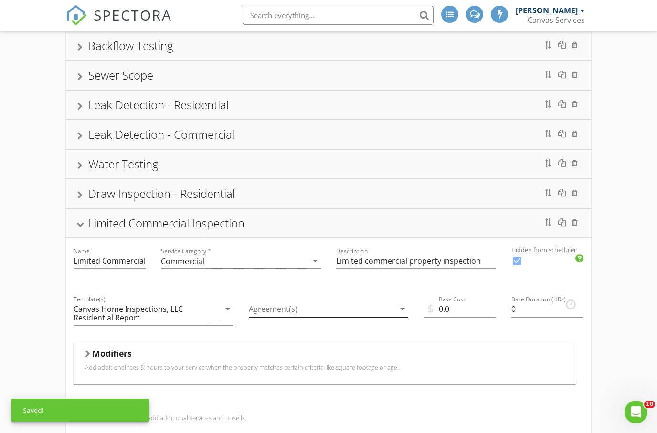
click at [377, 314] on div at bounding box center [322, 310] width 147 height 16
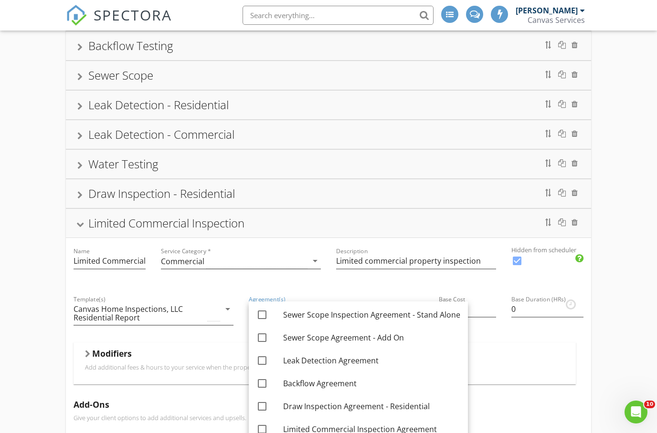
scroll to position [185, 0]
click at [359, 428] on div "Limited Commercial Inspection Agreement" at bounding box center [371, 429] width 177 height 11
checkbox input "true"
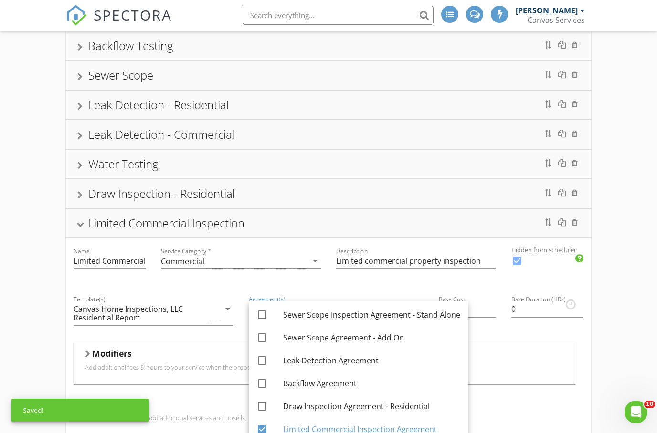
click at [622, 275] on div "Home Inspection Mold Inspection Pool Inspection Roof Inspection Re-Inspection L…" at bounding box center [328, 231] width 657 height 845
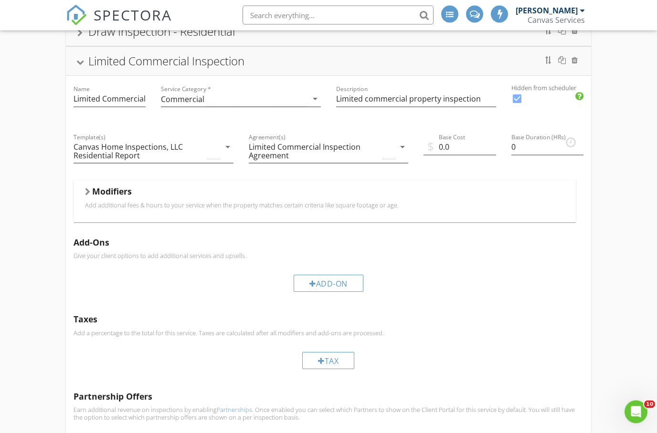
scroll to position [462, 0]
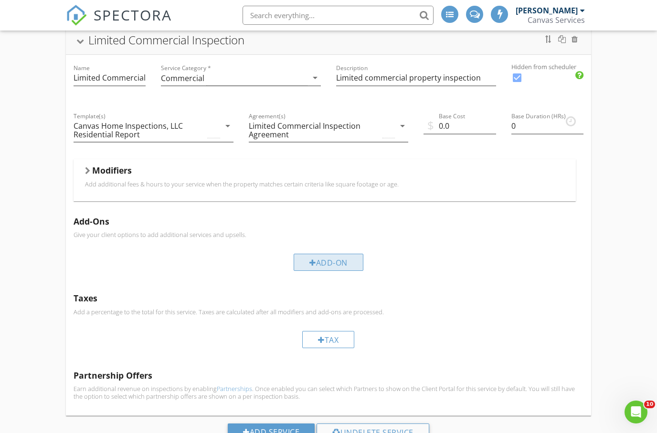
click at [353, 262] on div "Add-On" at bounding box center [329, 262] width 70 height 17
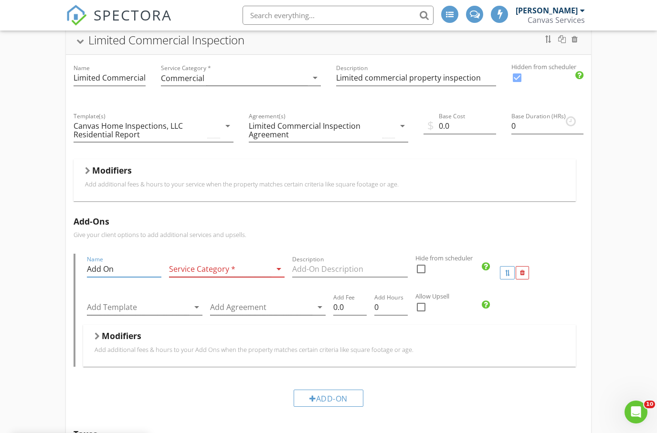
click at [148, 270] on input "Add On" at bounding box center [124, 270] width 74 height 16
click at [528, 274] on div at bounding box center [522, 272] width 13 height 13
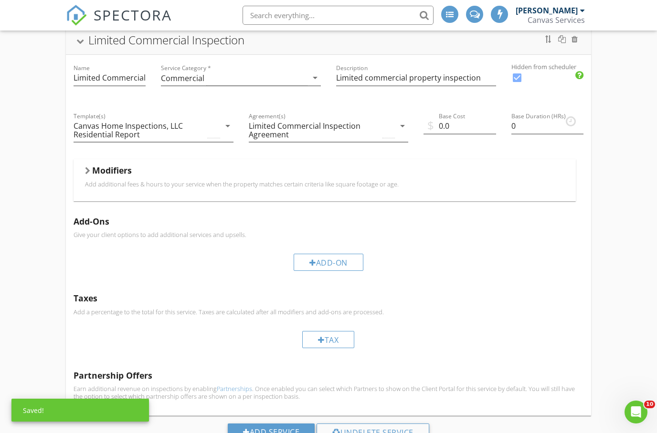
scroll to position [500, 0]
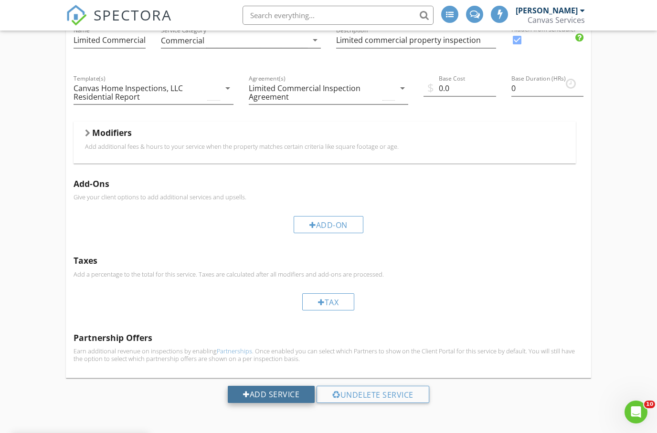
click at [283, 390] on div "Add Service" at bounding box center [271, 394] width 87 height 17
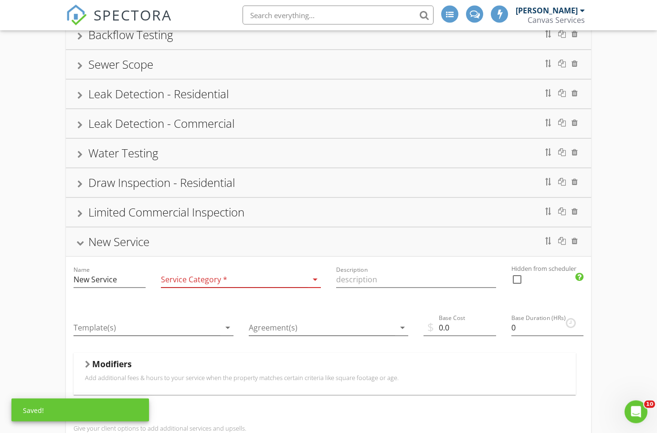
scroll to position [295, 0]
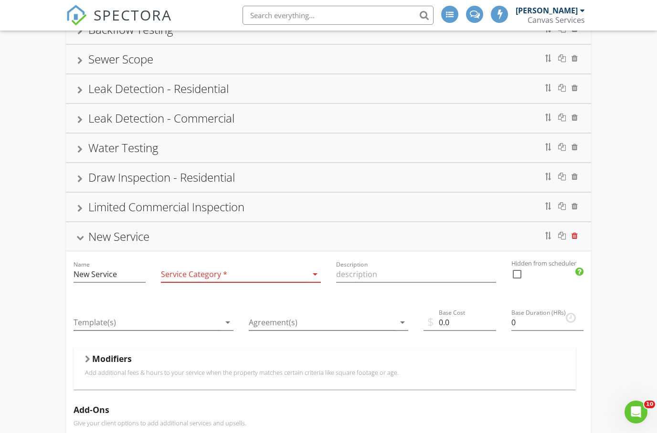
click at [576, 235] on div at bounding box center [574, 236] width 6 height 8
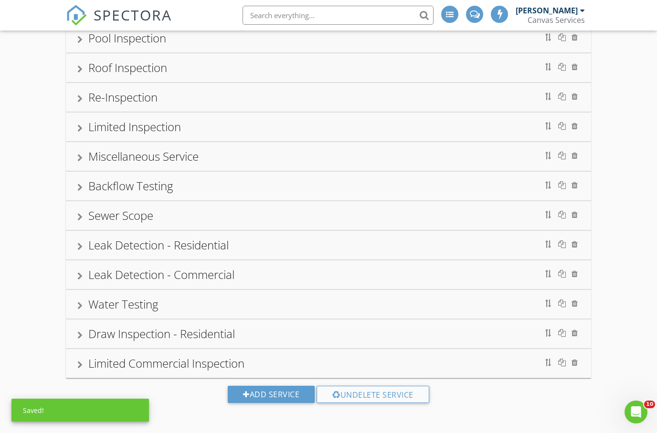
scroll to position [100, 0]
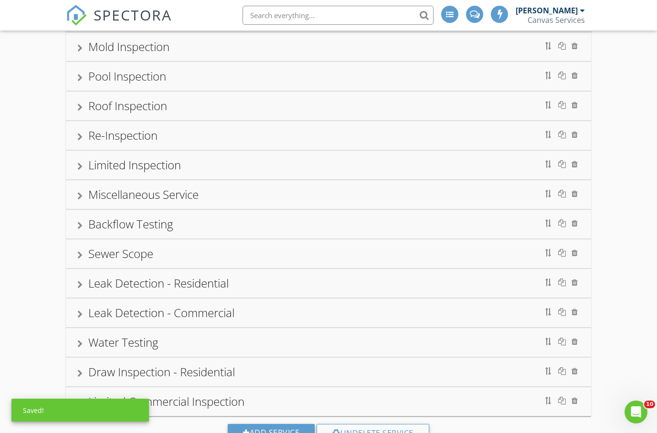
click at [323, 398] on div "Limited Commercial Inspection" at bounding box center [328, 401] width 503 height 17
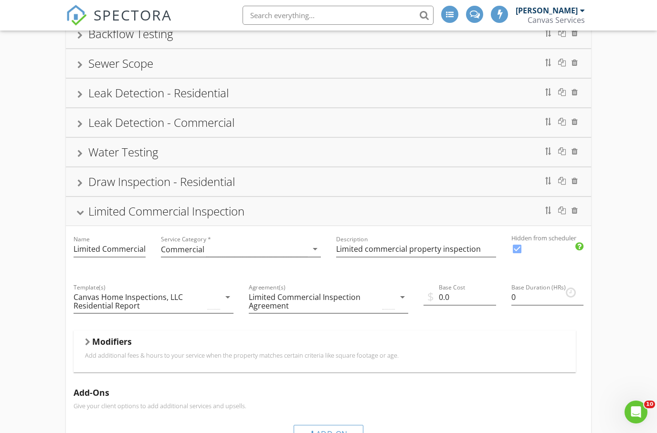
scroll to position [0, 0]
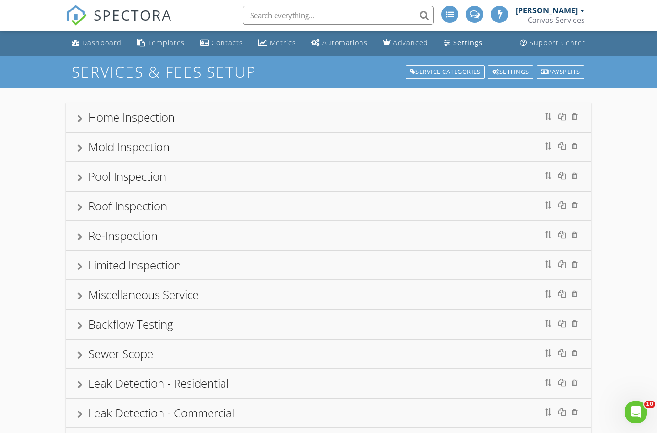
click at [169, 38] on div "Templates" at bounding box center [166, 42] width 37 height 9
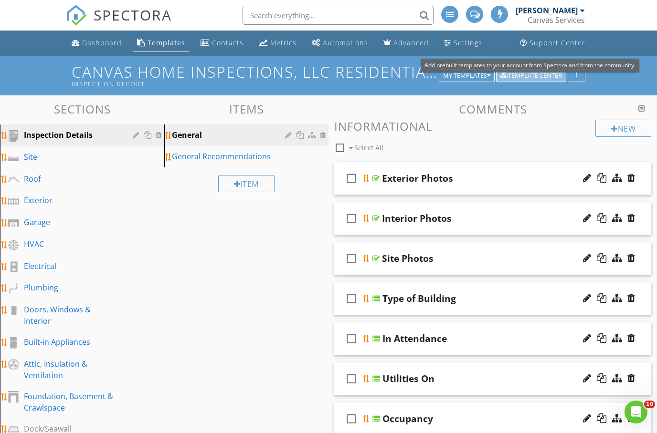
click at [519, 75] on div "Template Center" at bounding box center [531, 76] width 62 height 7
